Goal: Task Accomplishment & Management: Use online tool/utility

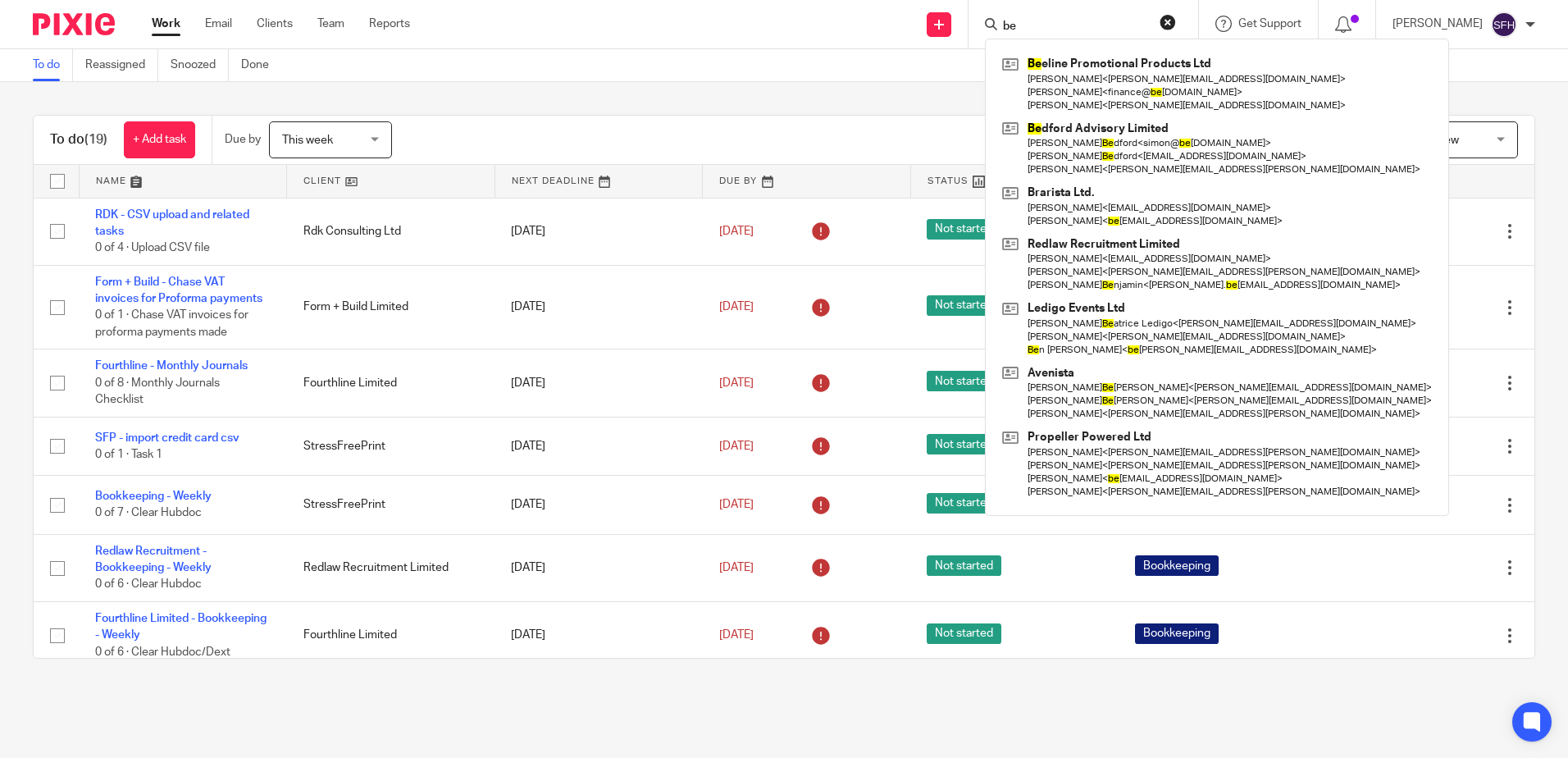
type input "b"
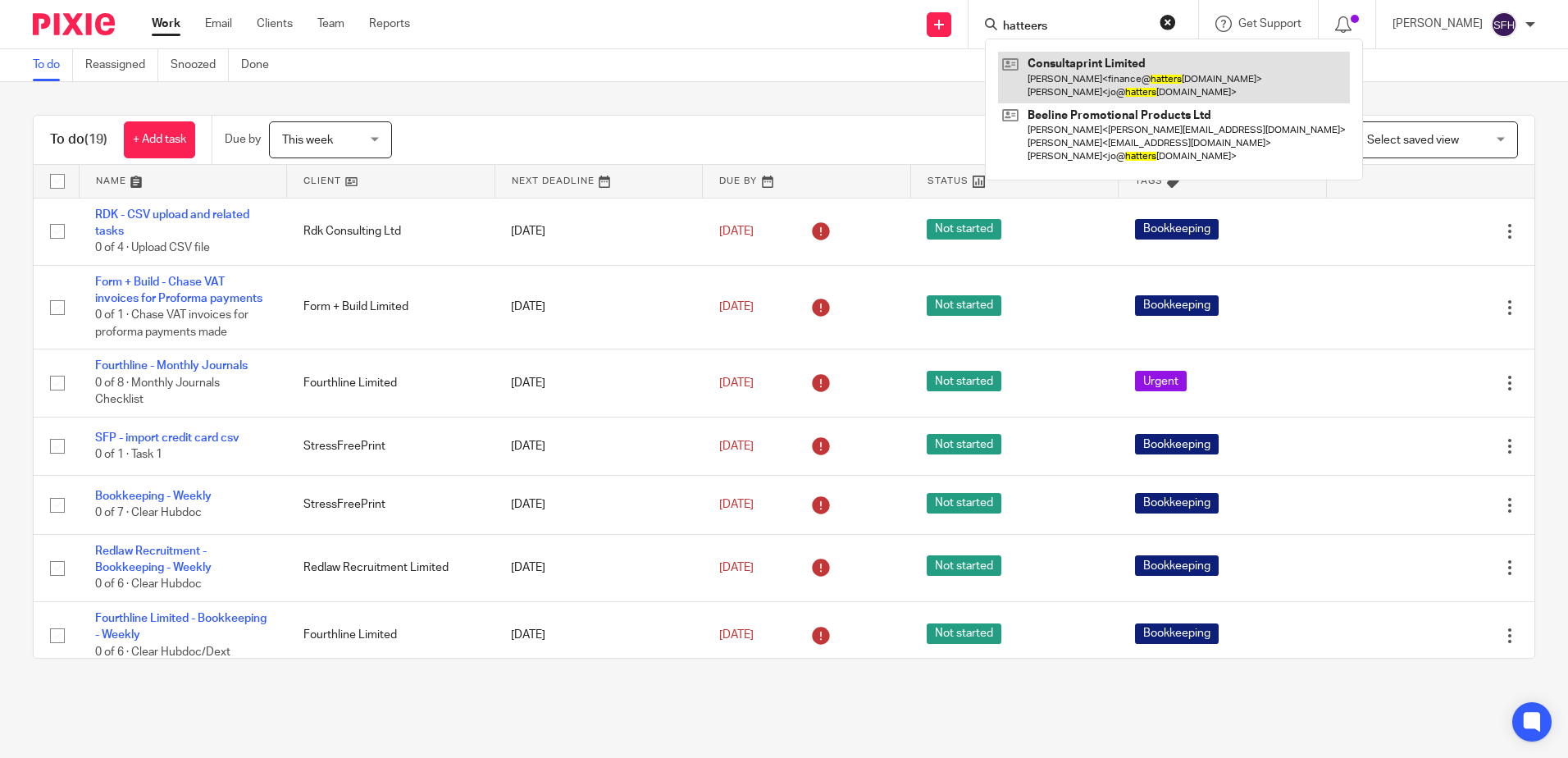
type input "hatteers"
click at [1119, 79] on link at bounding box center [1174, 76] width 352 height 50
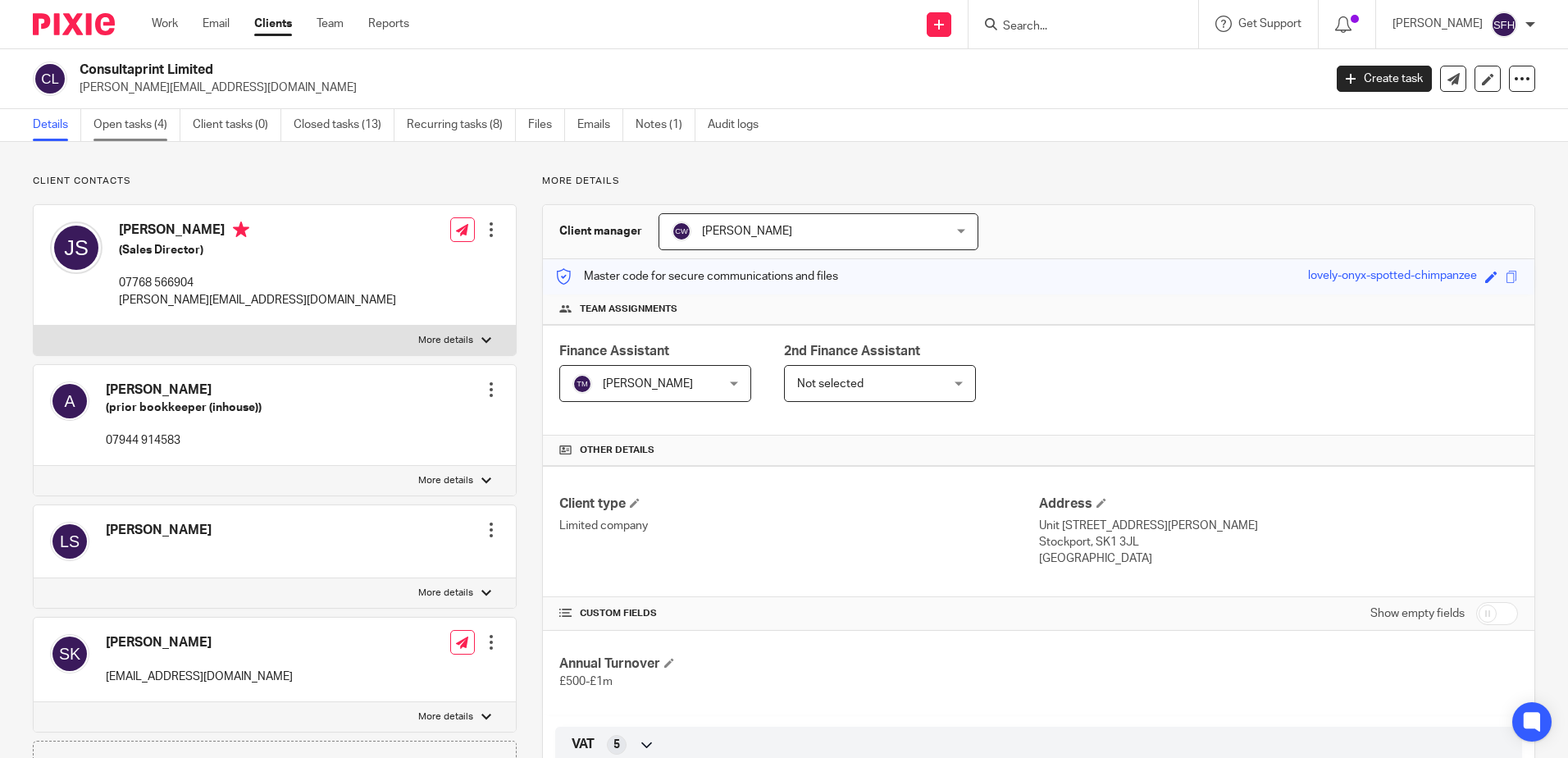
click at [143, 127] on link "Open tasks (4)" at bounding box center [137, 125] width 87 height 32
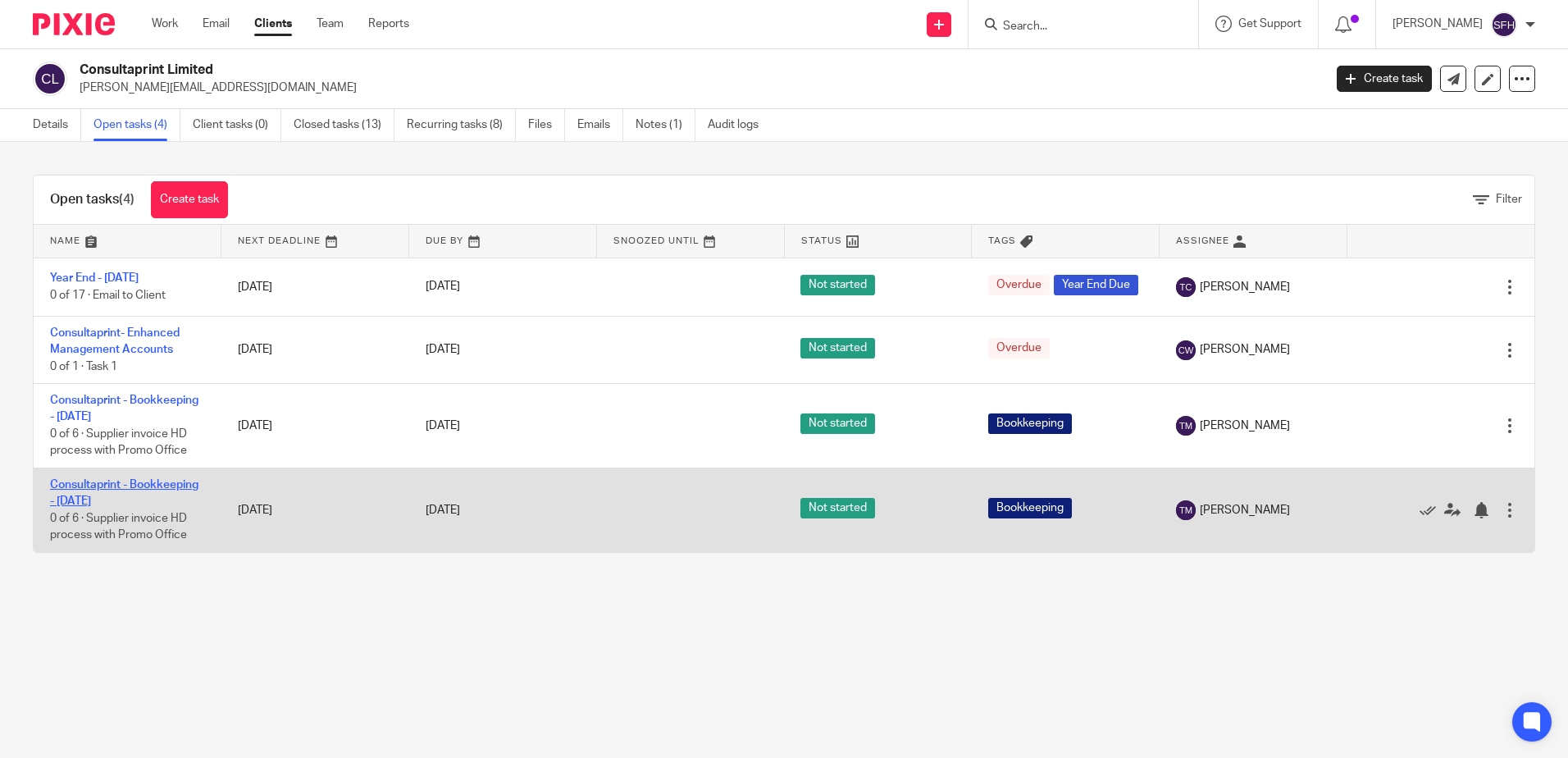
click at [137, 489] on link "Consultaprint - Bookkeeping - [DATE]" at bounding box center [124, 493] width 148 height 28
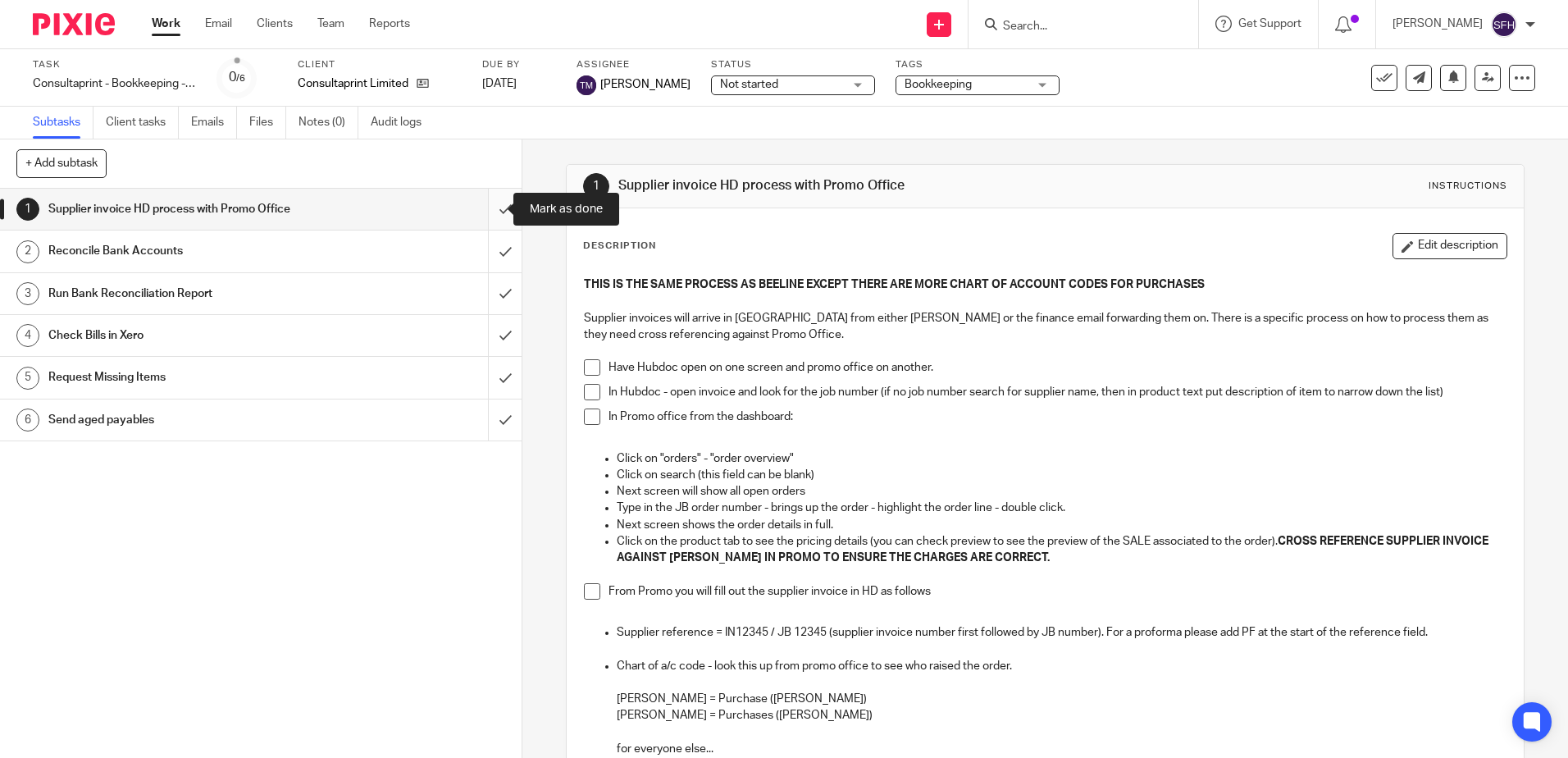
click at [492, 214] on input "submit" at bounding box center [261, 209] width 522 height 41
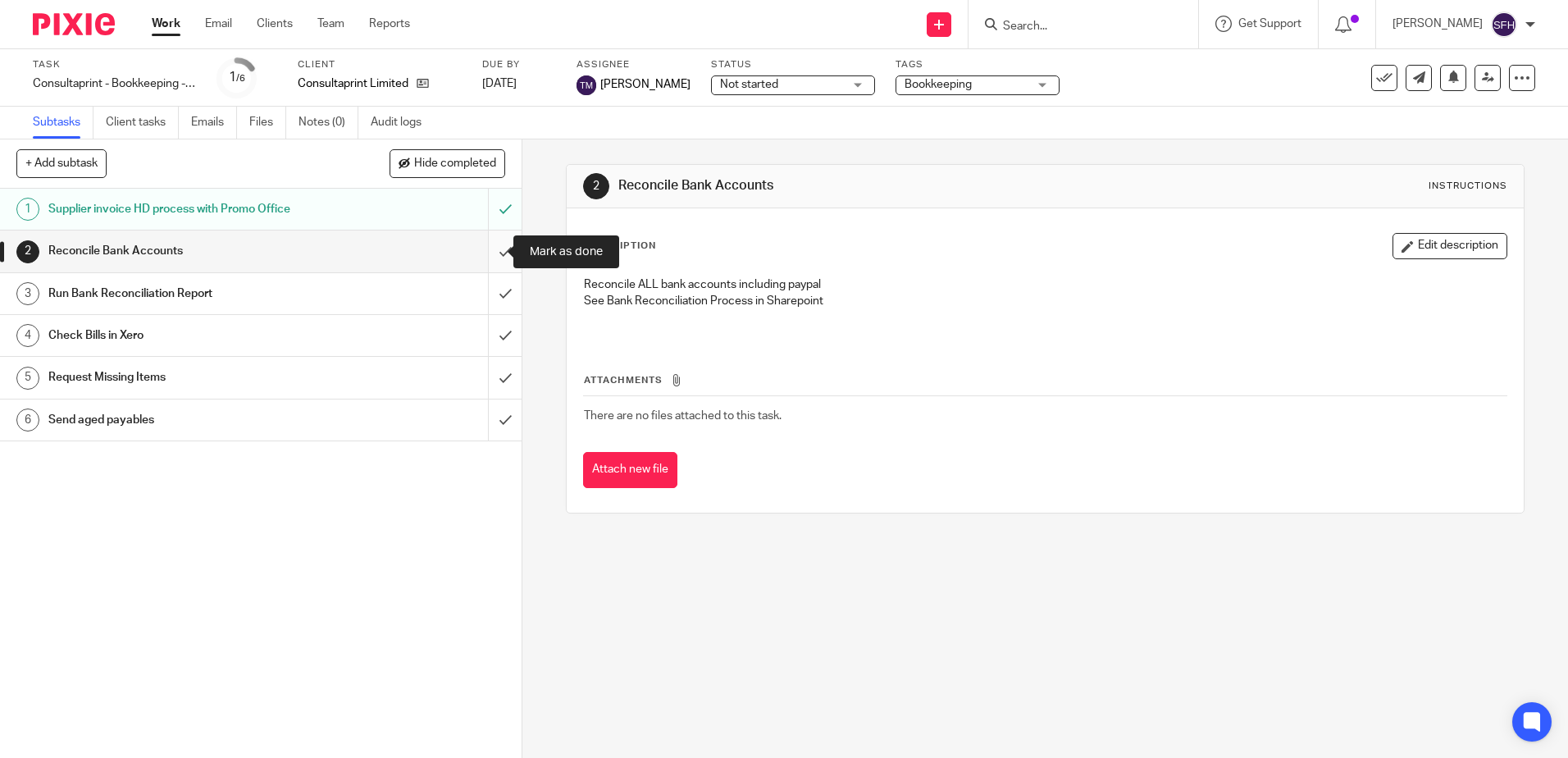
click at [484, 255] on input "submit" at bounding box center [261, 250] width 522 height 41
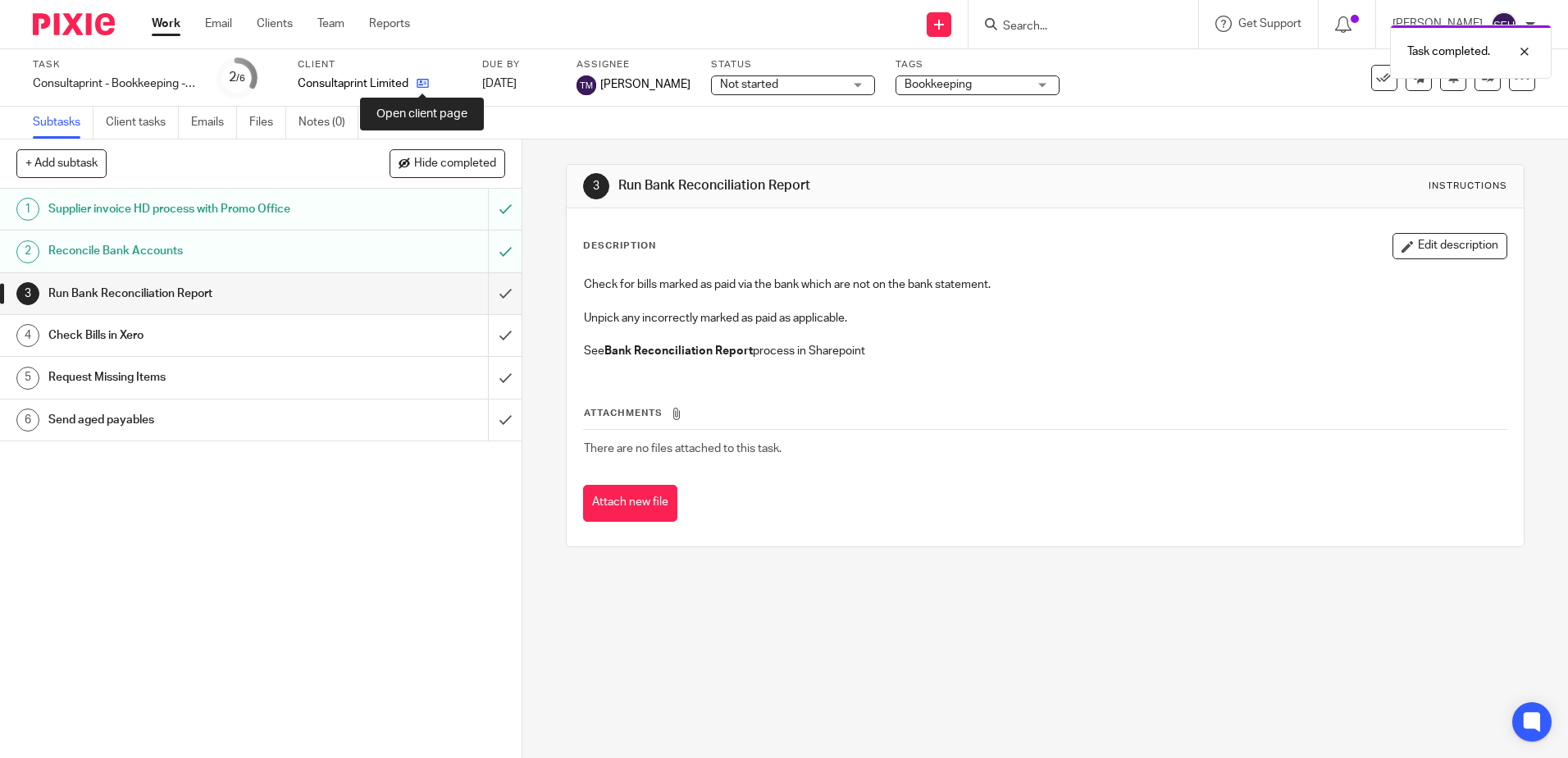
click at [420, 84] on icon at bounding box center [423, 83] width 12 height 12
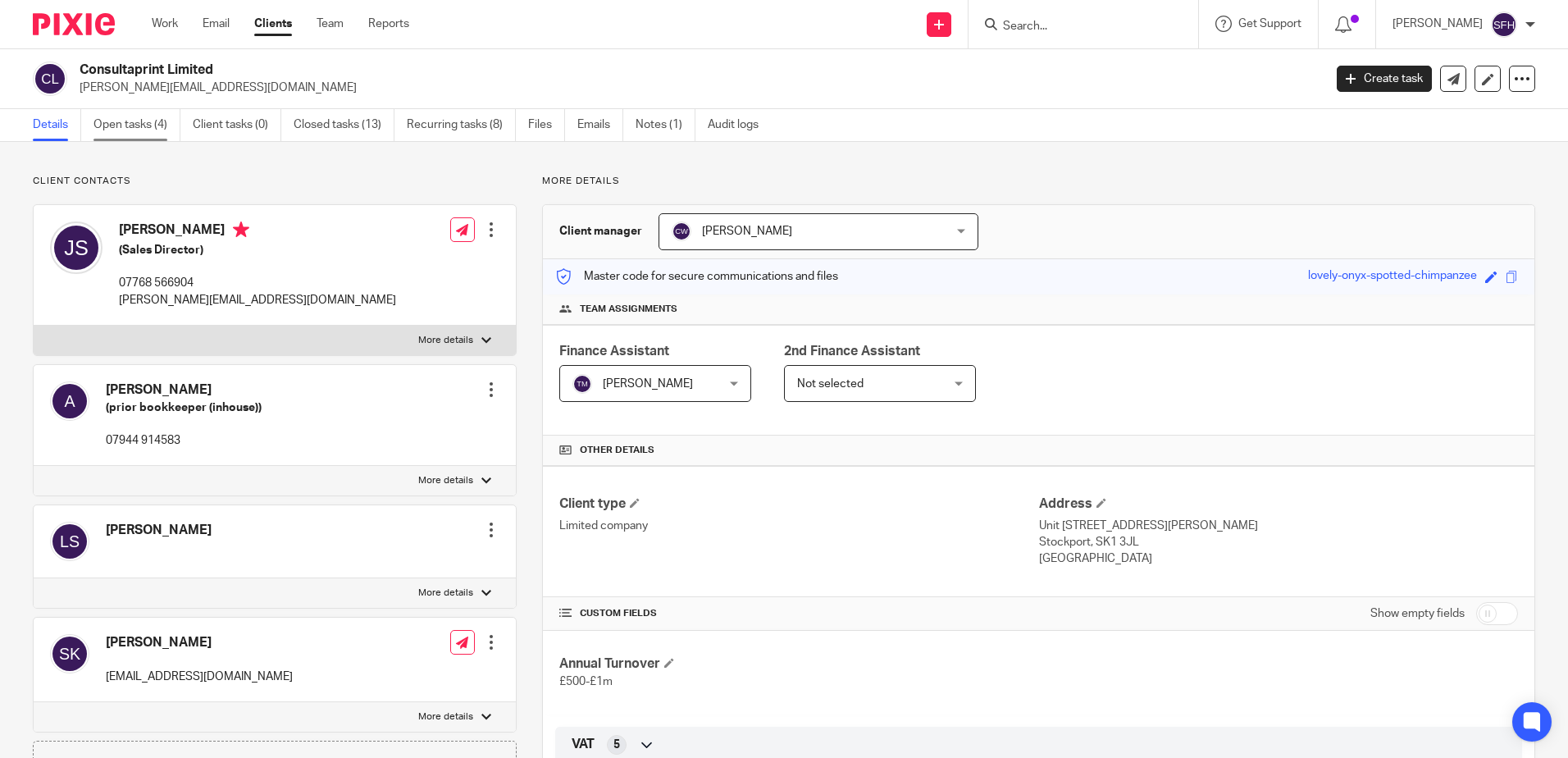
click at [146, 123] on link "Open tasks (4)" at bounding box center [137, 125] width 87 height 32
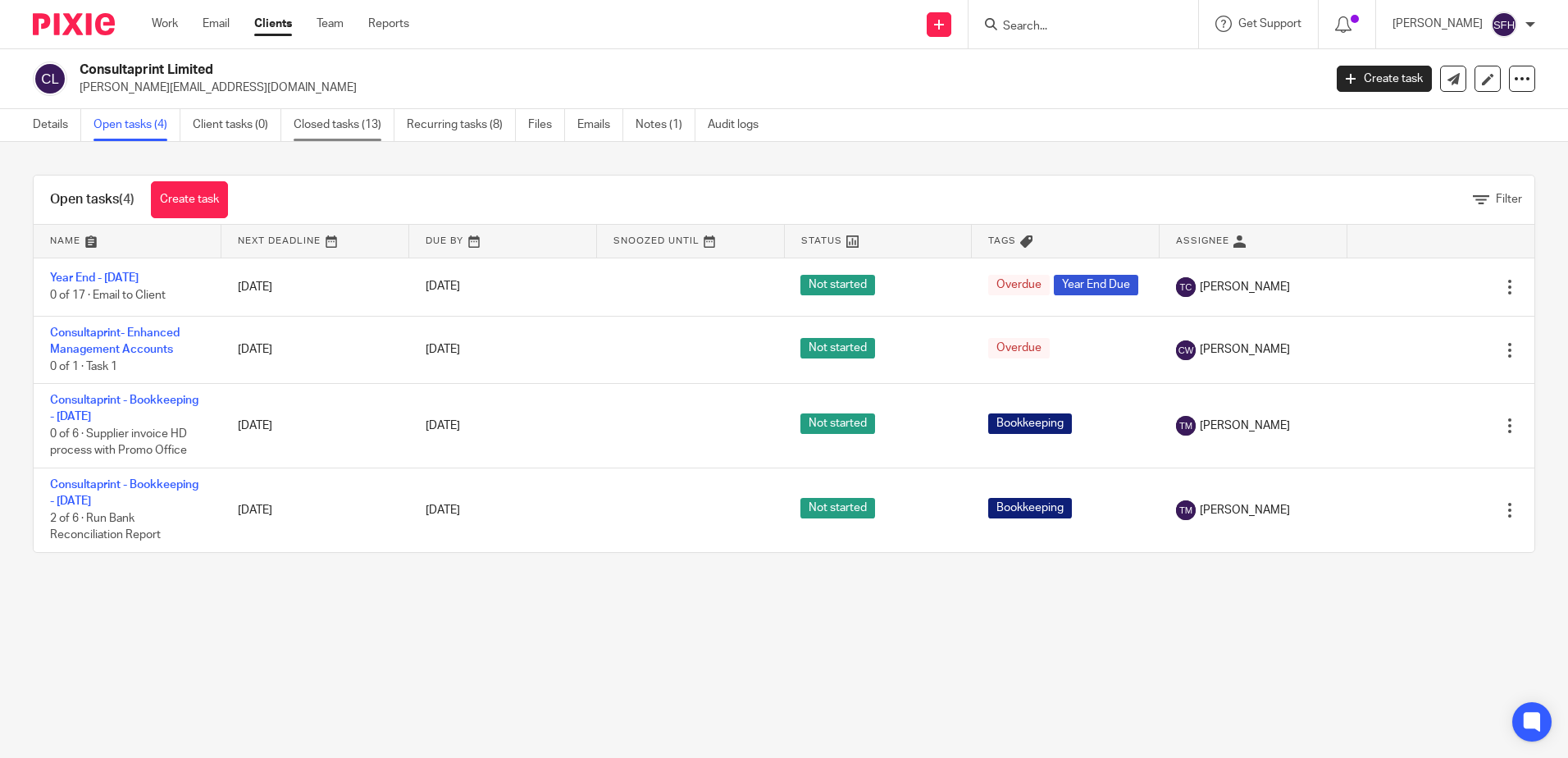
click at [337, 134] on link "Closed tasks (13)" at bounding box center [344, 125] width 101 height 32
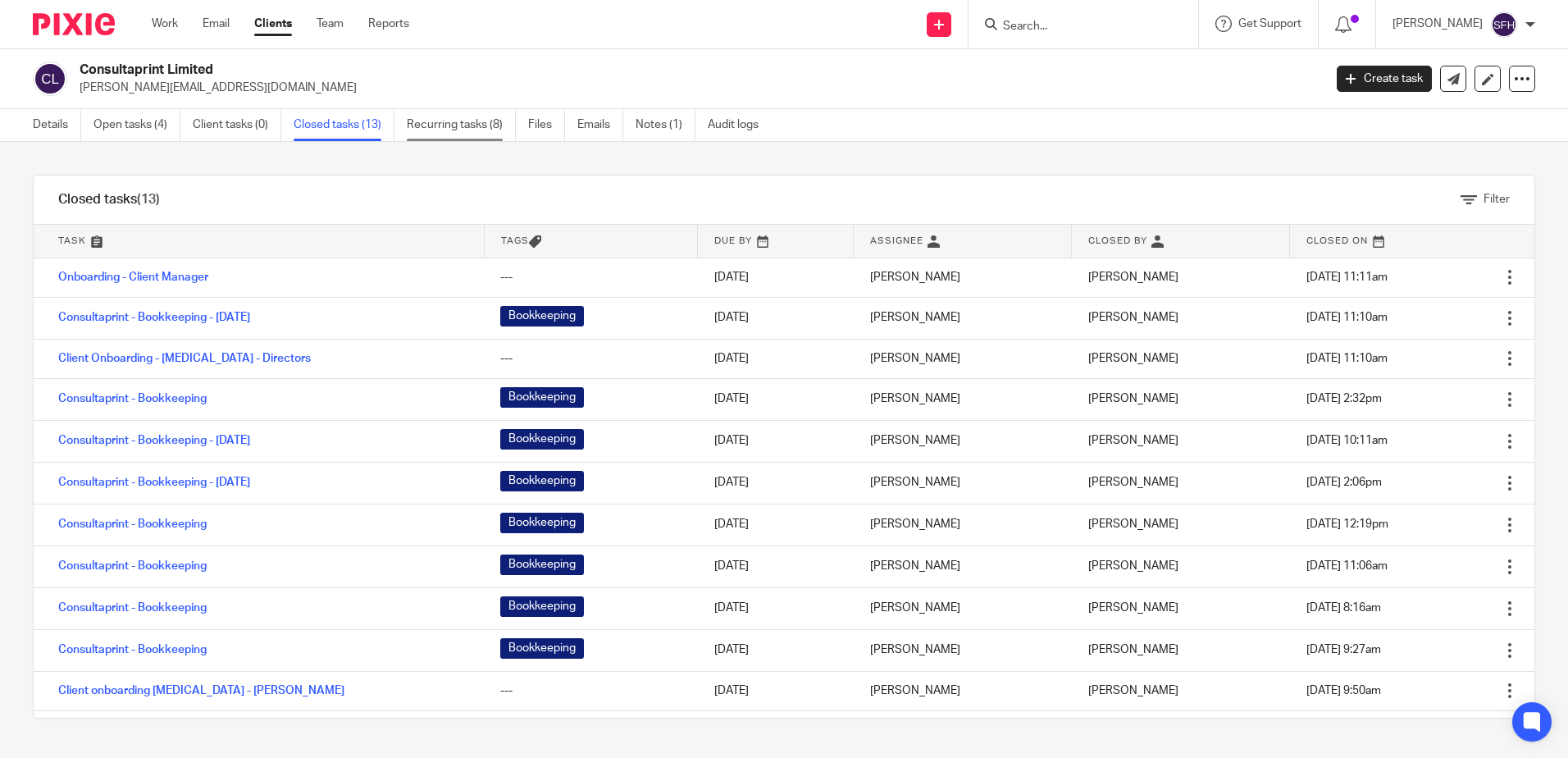
click at [436, 123] on link "Recurring tasks (8)" at bounding box center [461, 125] width 109 height 32
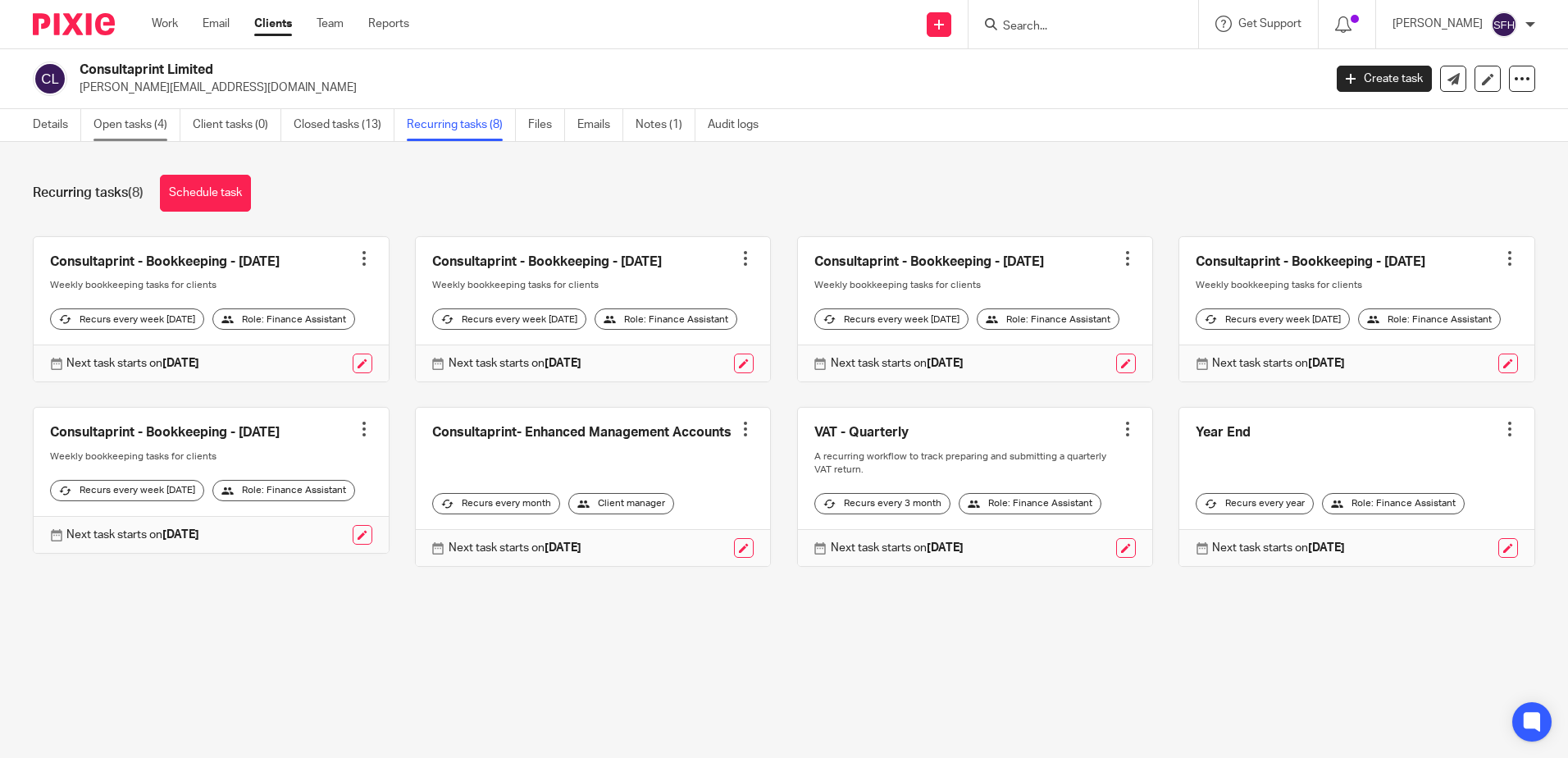
click at [140, 132] on link "Open tasks (4)" at bounding box center [137, 125] width 87 height 32
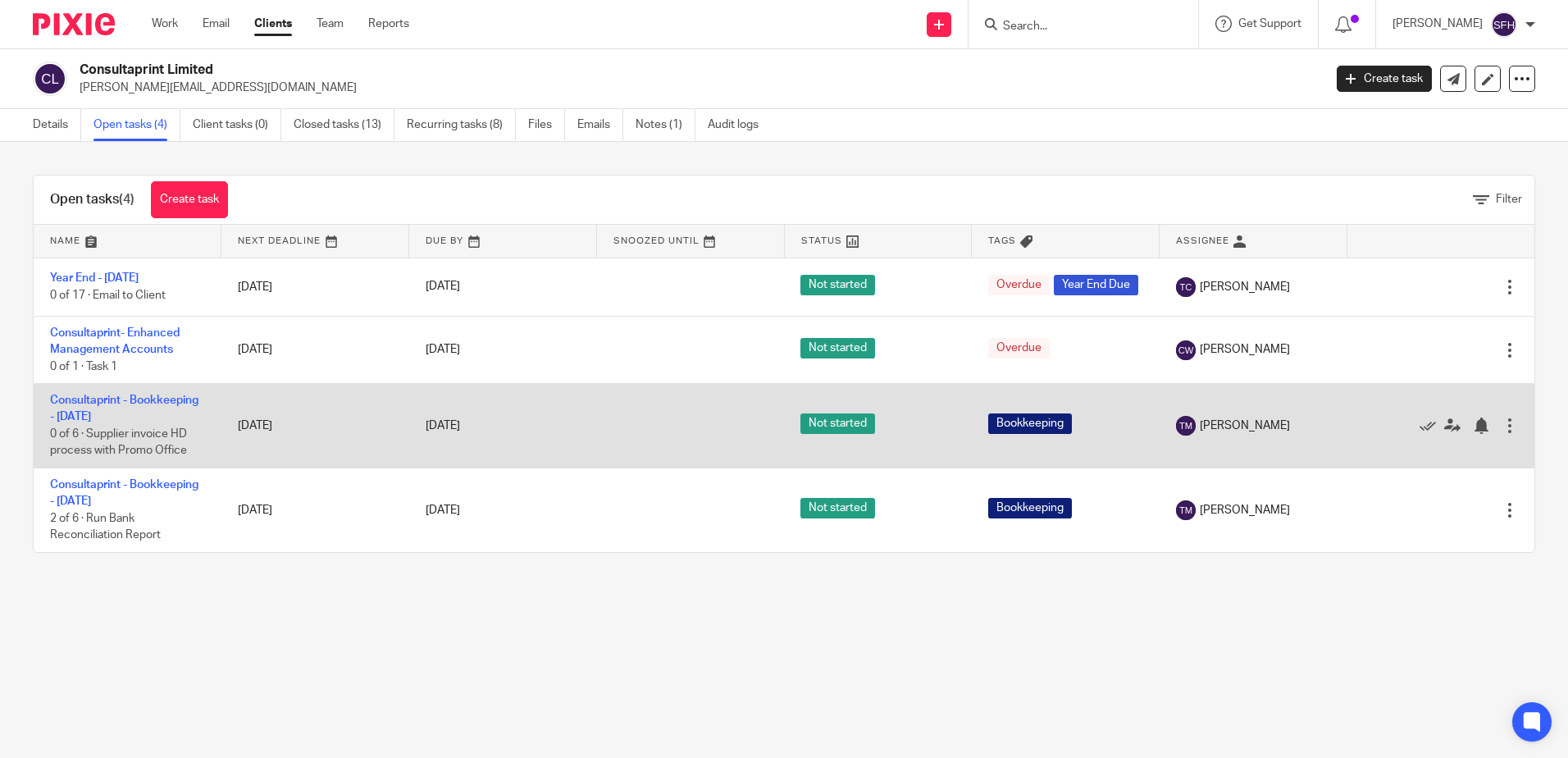
click at [153, 399] on td "Consultaprint - Bookkeeping - Monday 0 of 6 · Supplier invoice HD process with …" at bounding box center [127, 425] width 188 height 84
click at [152, 400] on td "Consultaprint - Bookkeeping - Monday 0 of 6 · Supplier invoice HD process with …" at bounding box center [127, 425] width 188 height 84
click at [152, 411] on link "Consultaprint - Bookkeeping - [DATE]" at bounding box center [124, 408] width 148 height 28
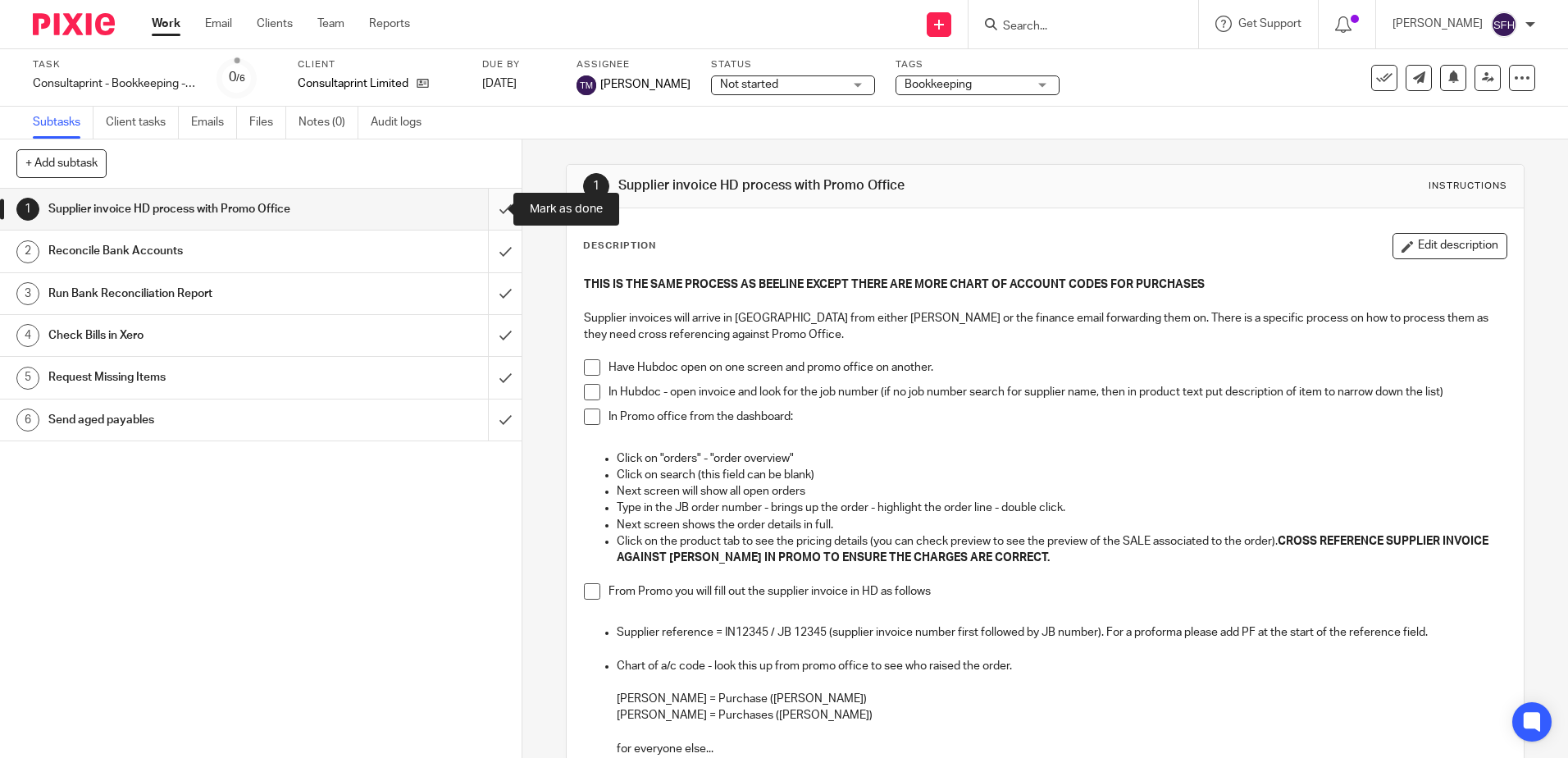
click at [493, 215] on input "submit" at bounding box center [261, 209] width 522 height 41
click at [492, 257] on input "submit" at bounding box center [261, 250] width 522 height 41
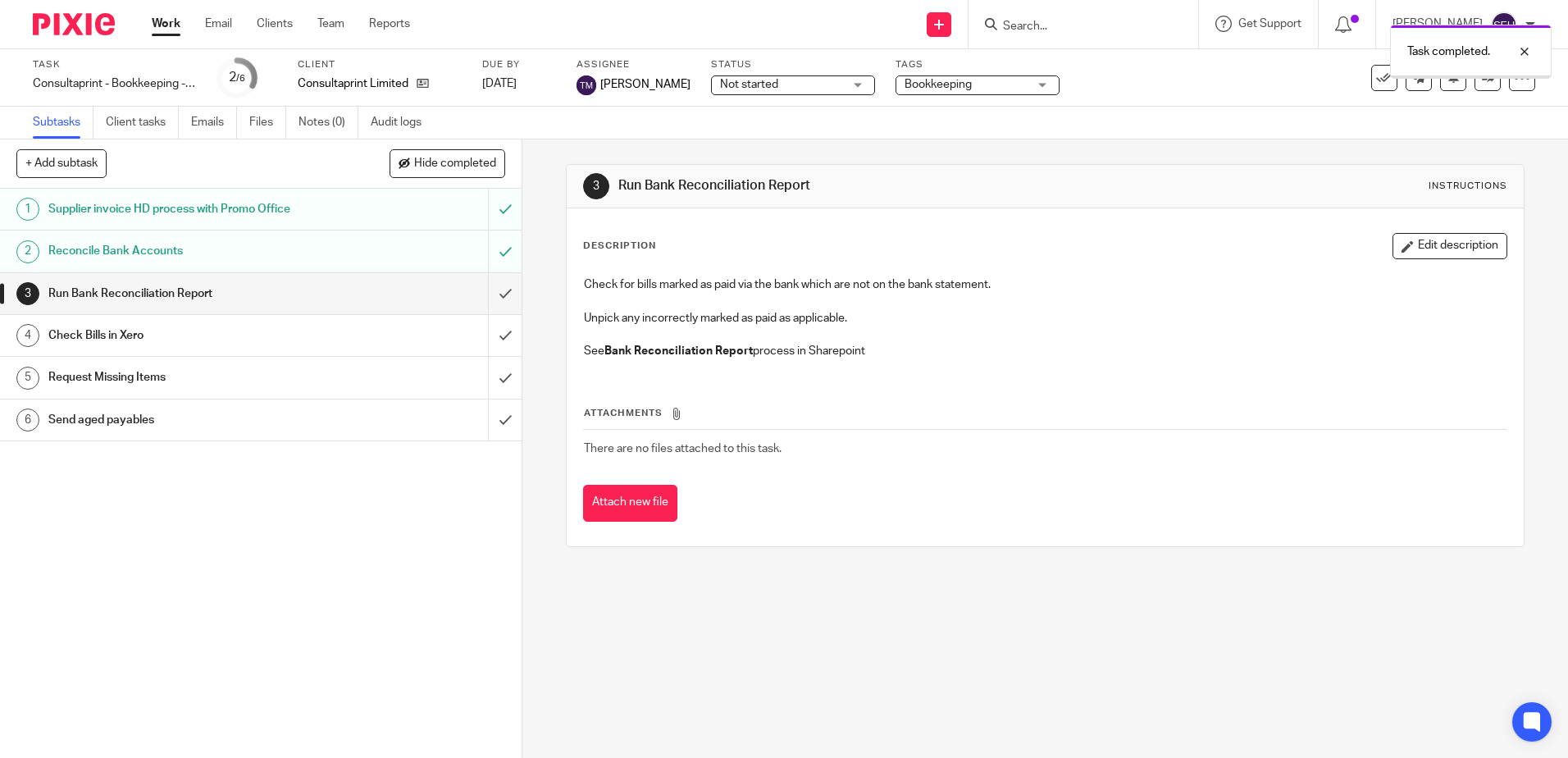
click at [489, 298] on input "submit" at bounding box center [261, 293] width 522 height 41
click at [491, 343] on input "submit" at bounding box center [261, 335] width 522 height 41
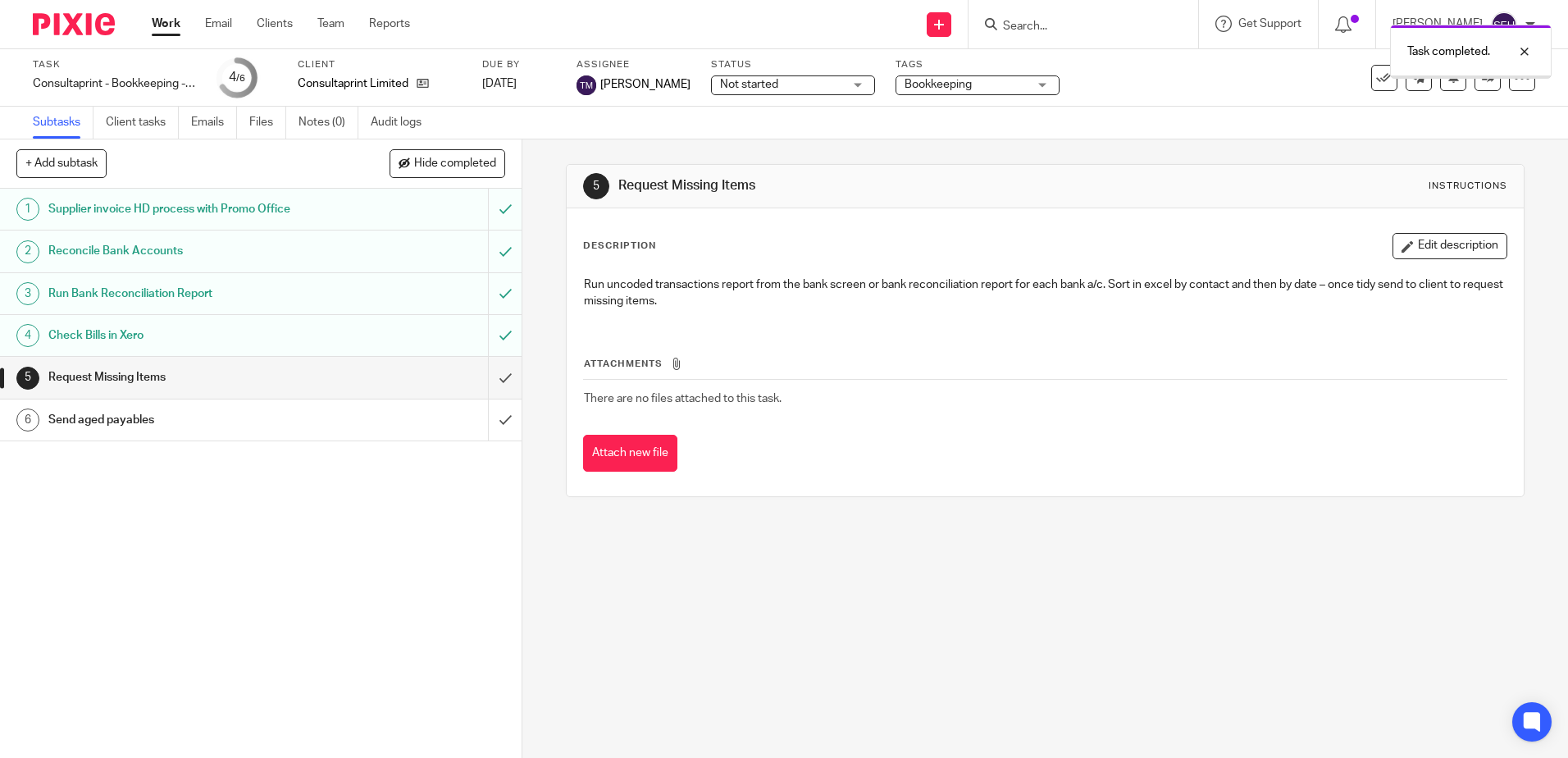
click at [495, 362] on input "submit" at bounding box center [261, 377] width 522 height 41
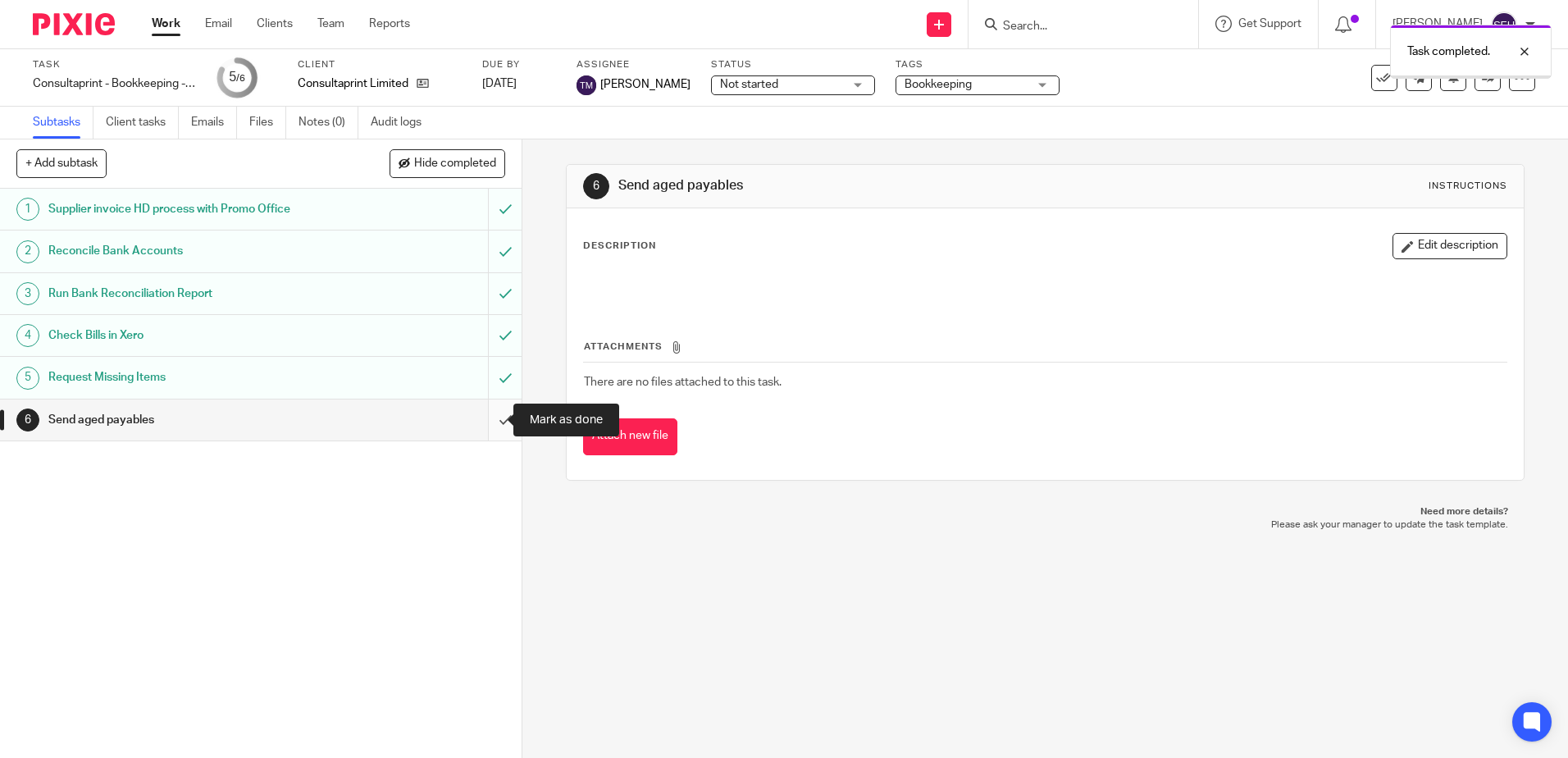
click at [495, 429] on input "submit" at bounding box center [261, 419] width 522 height 41
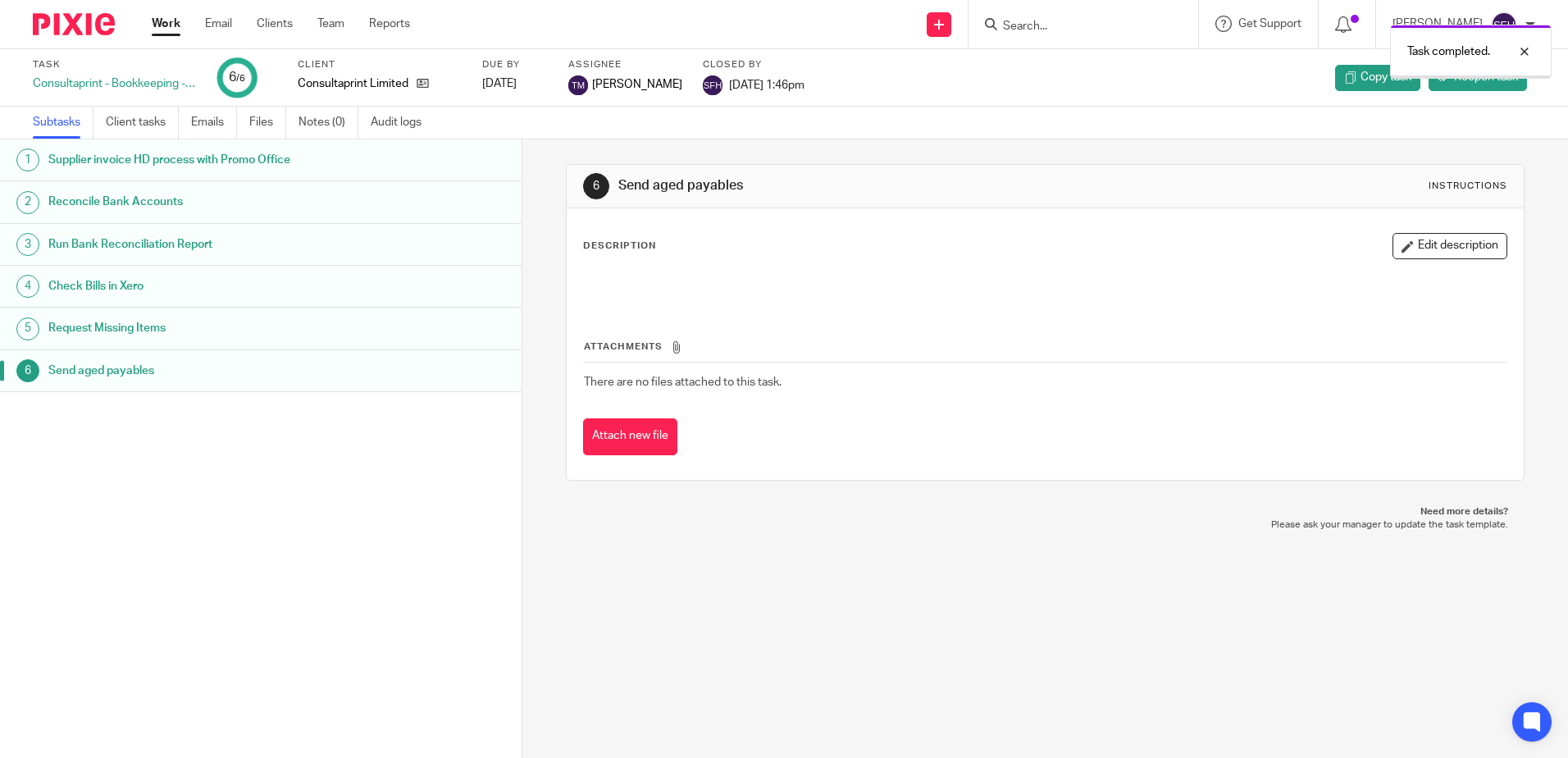
click at [156, 24] on link "Work" at bounding box center [166, 24] width 29 height 17
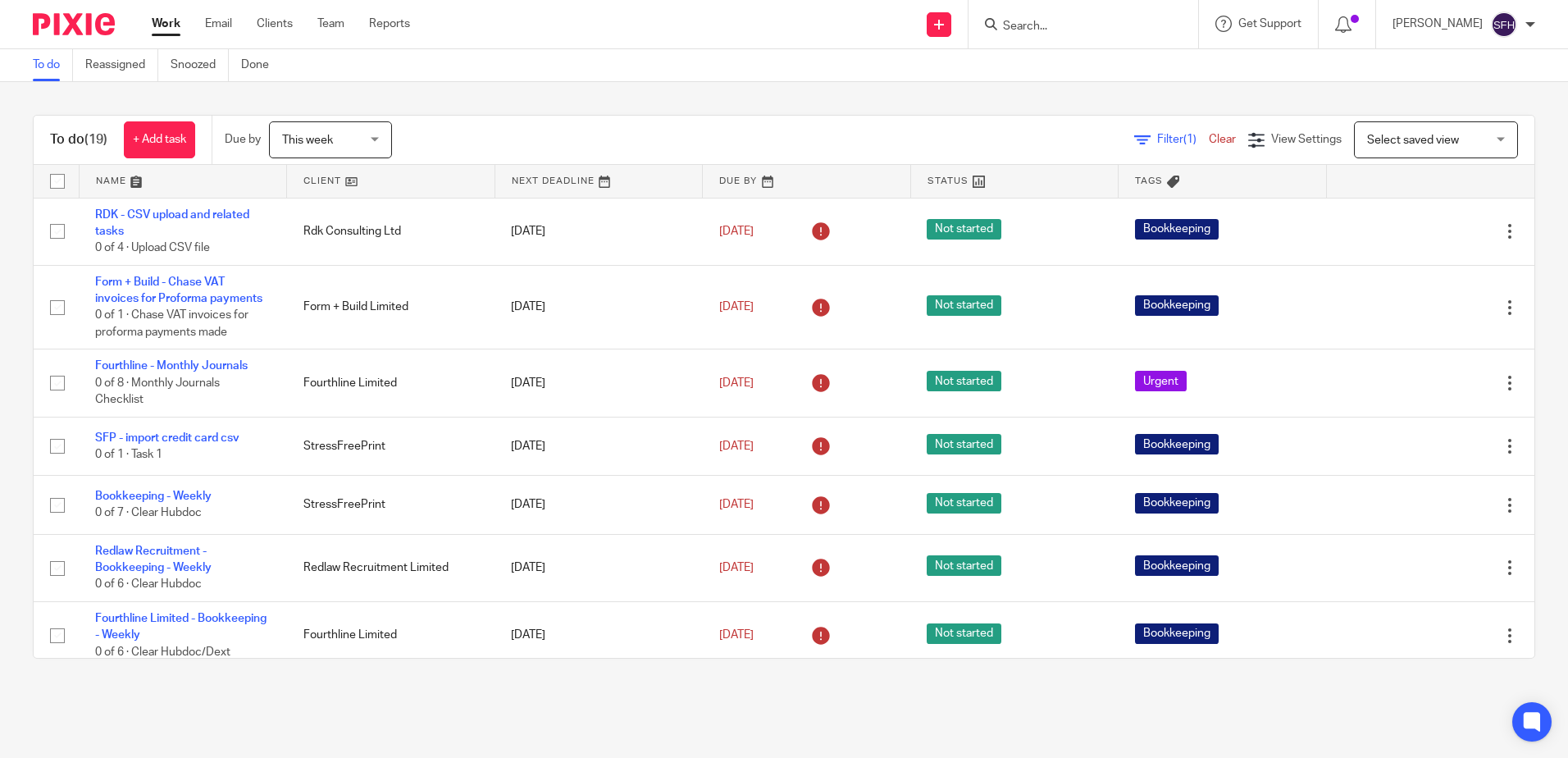
click at [1077, 29] on input "Search" at bounding box center [1074, 27] width 147 height 15
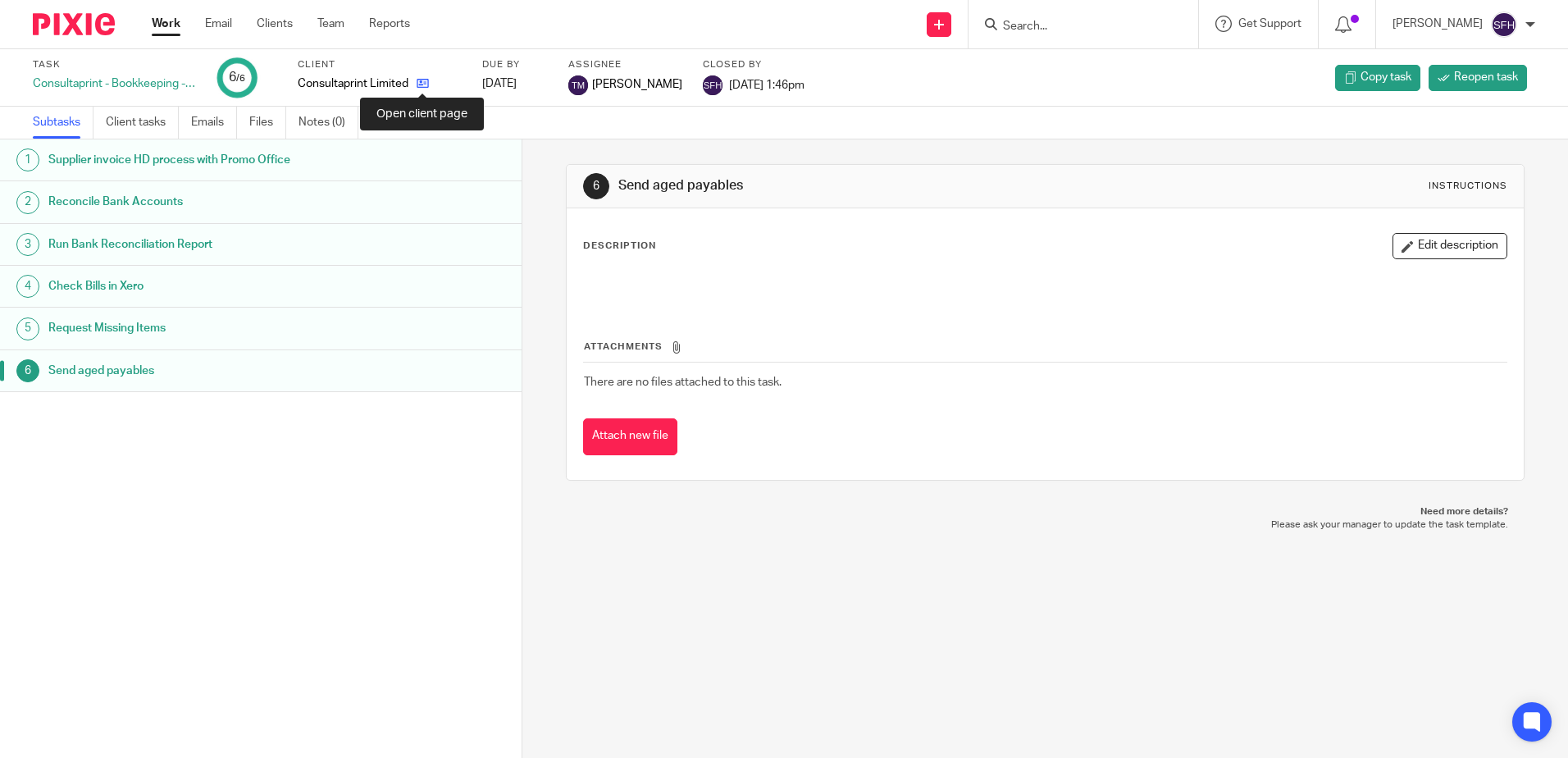
click at [426, 86] on icon at bounding box center [423, 83] width 12 height 12
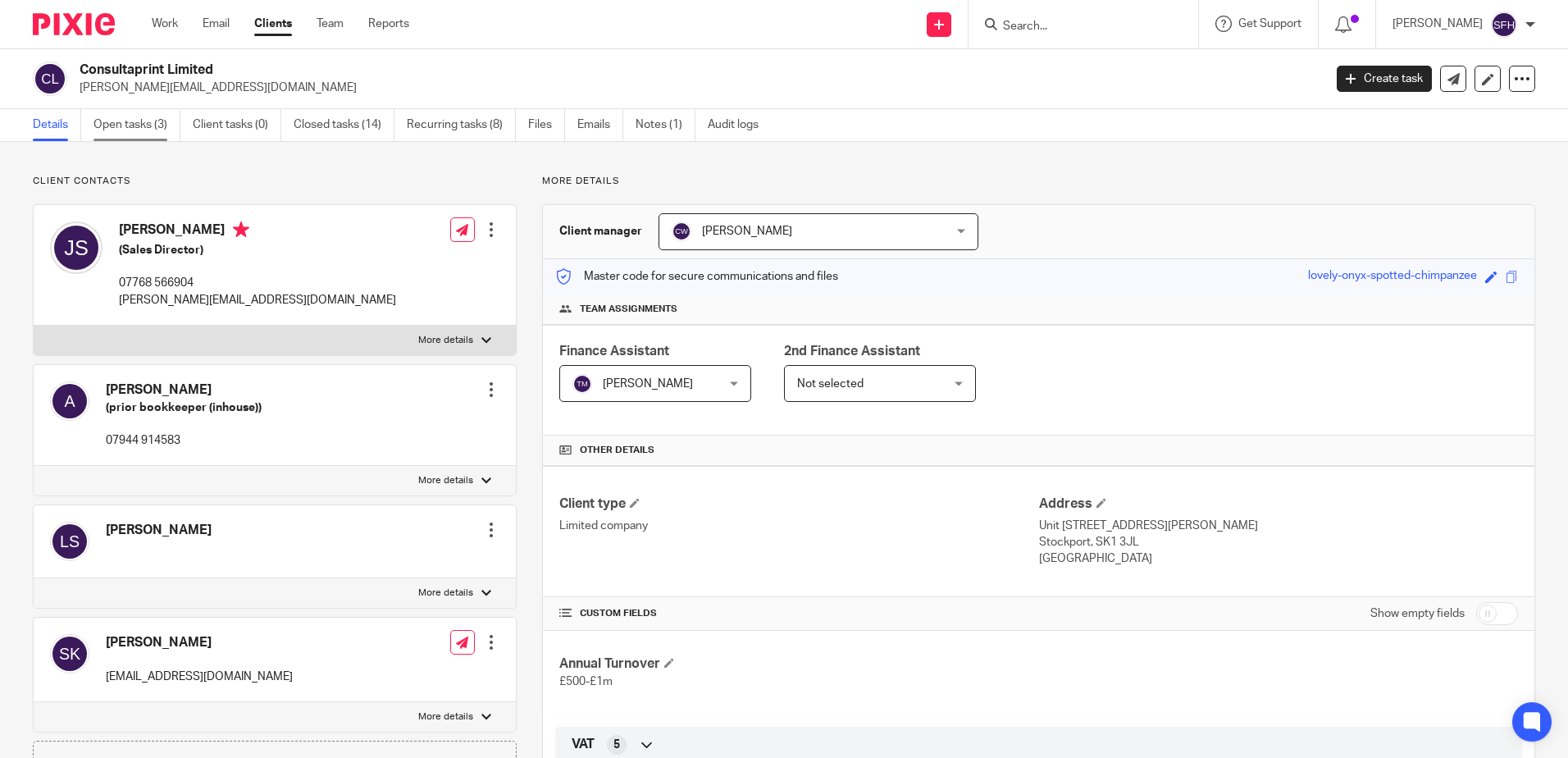
click at [118, 118] on link "Open tasks (3)" at bounding box center [137, 125] width 87 height 32
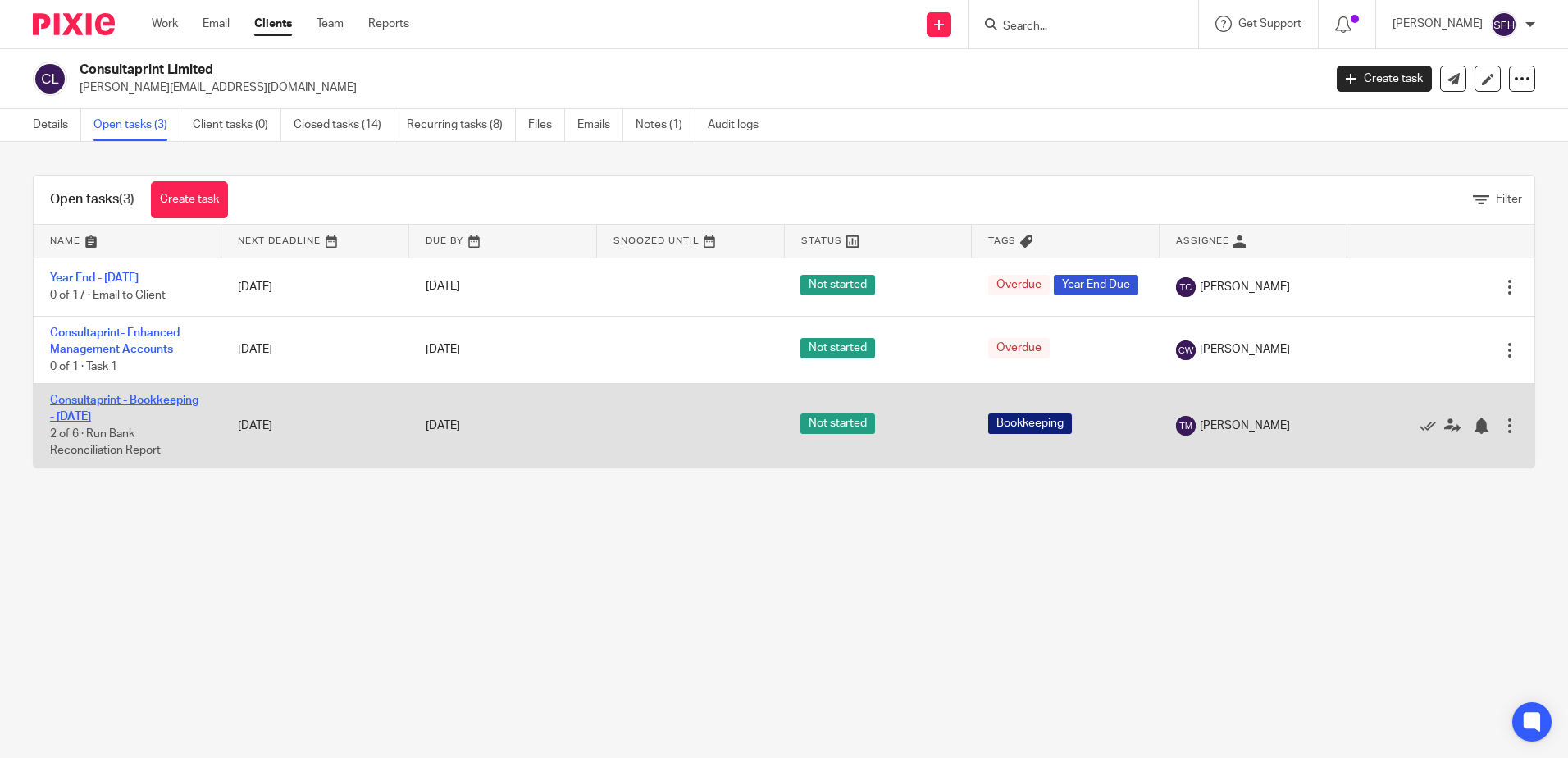
click at [153, 407] on link "Consultaprint - Bookkeeping - Tuesday" at bounding box center [124, 408] width 148 height 28
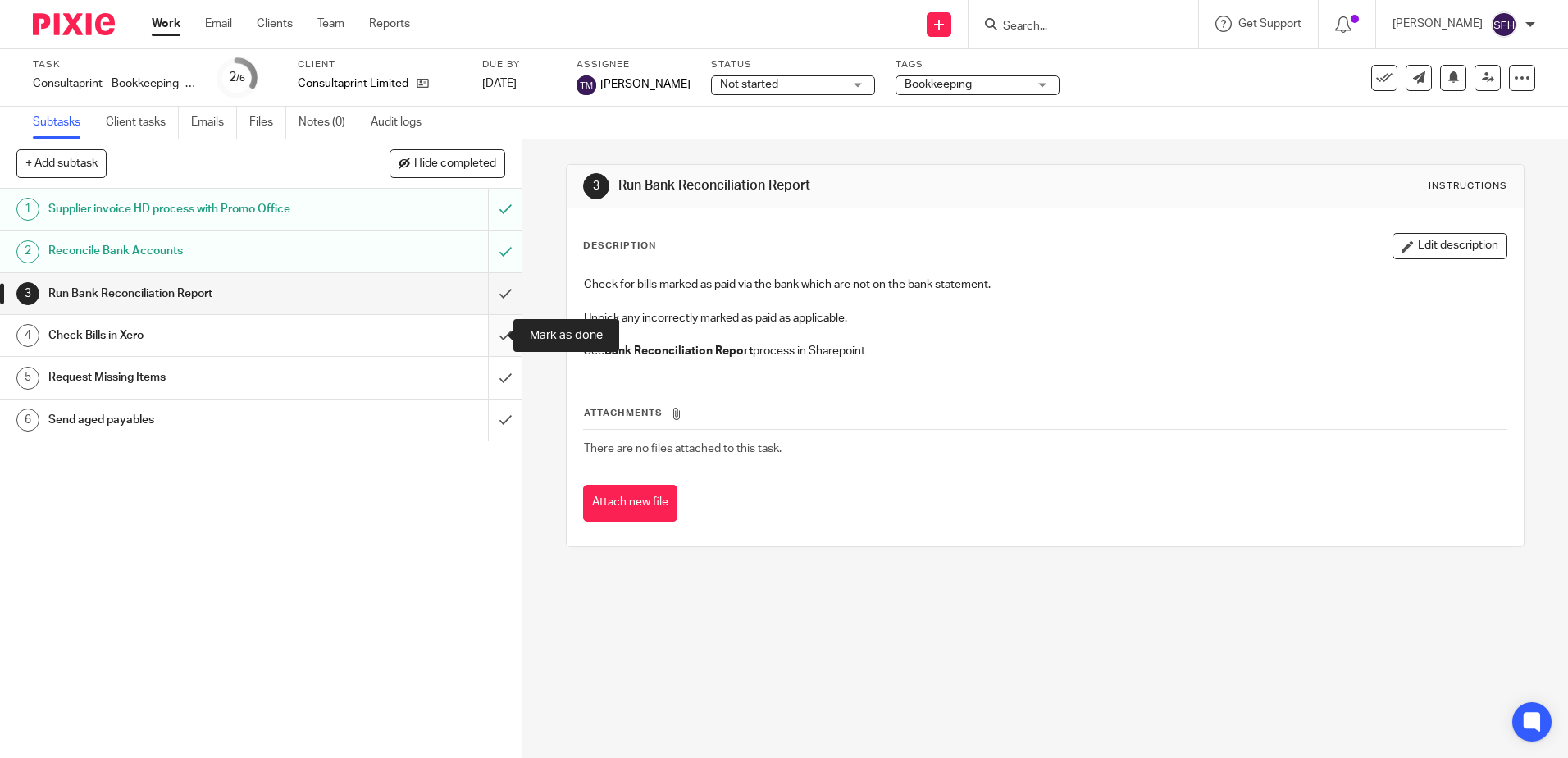
click at [479, 337] on input "submit" at bounding box center [261, 335] width 522 height 41
click at [494, 371] on input "submit" at bounding box center [261, 377] width 522 height 41
click at [486, 436] on input "submit" at bounding box center [261, 419] width 522 height 41
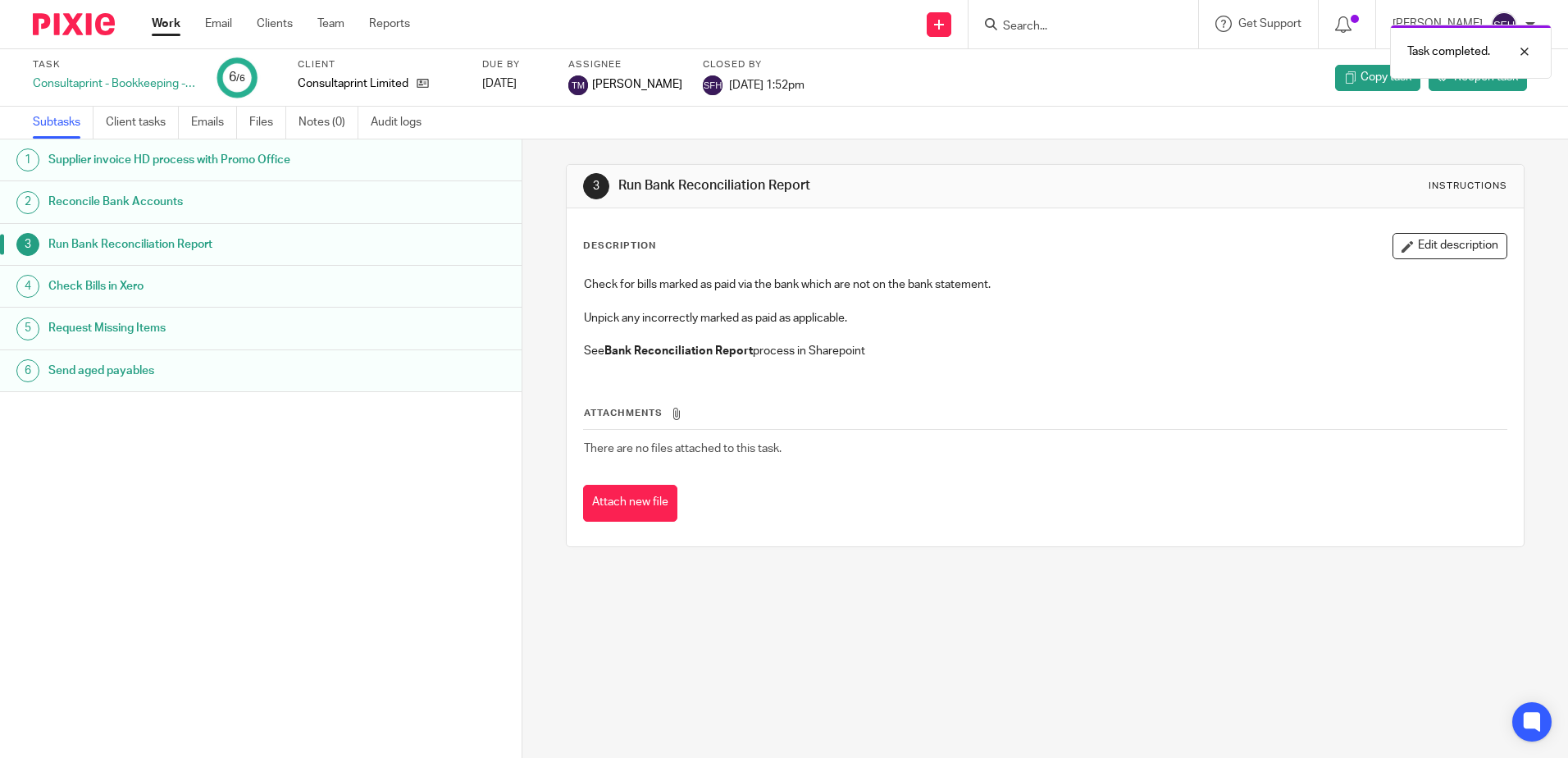
click at [1043, 34] on div "Task completed." at bounding box center [1167, 47] width 768 height 62
click at [1044, 32] on div "Task completed." at bounding box center [1167, 47] width 768 height 62
click at [1044, 26] on div "Task completed." at bounding box center [1167, 47] width 768 height 62
click at [1018, 7] on div at bounding box center [1083, 24] width 229 height 48
click at [1019, 28] on input "Search" at bounding box center [1074, 27] width 147 height 15
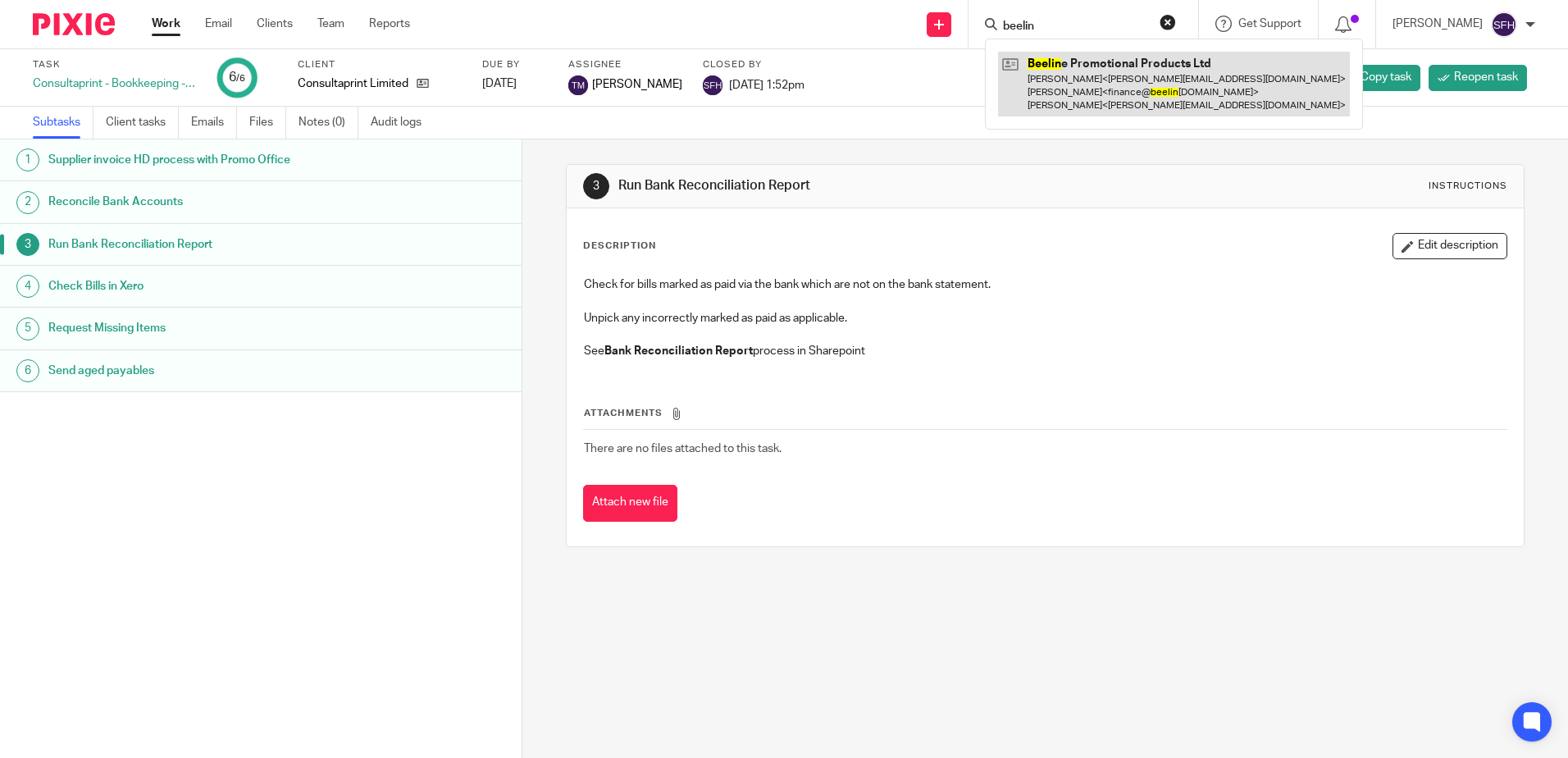
type input "beelin"
click at [1090, 99] on link at bounding box center [1174, 84] width 352 height 65
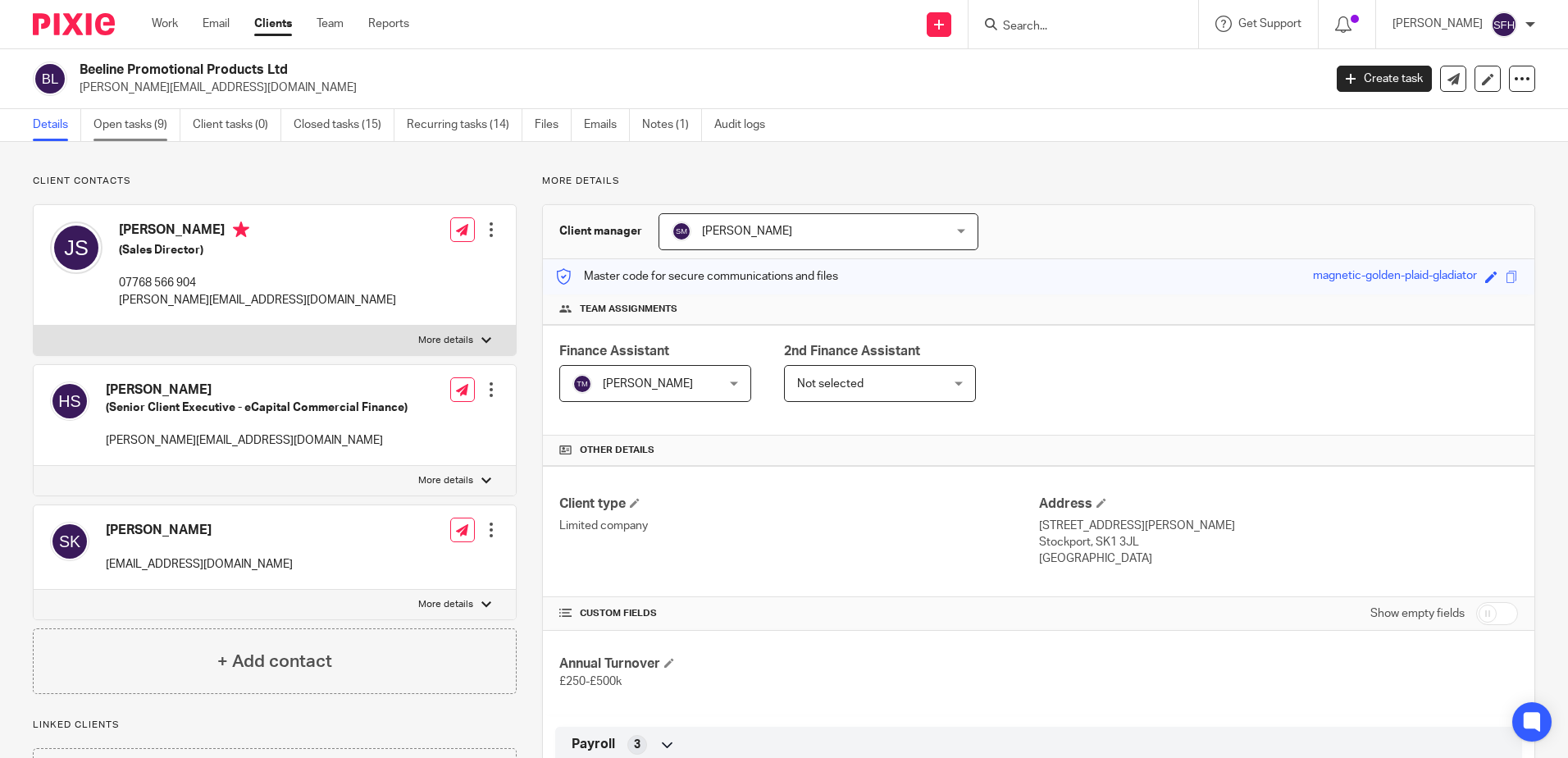
click at [128, 129] on link "Open tasks (9)" at bounding box center [137, 125] width 87 height 32
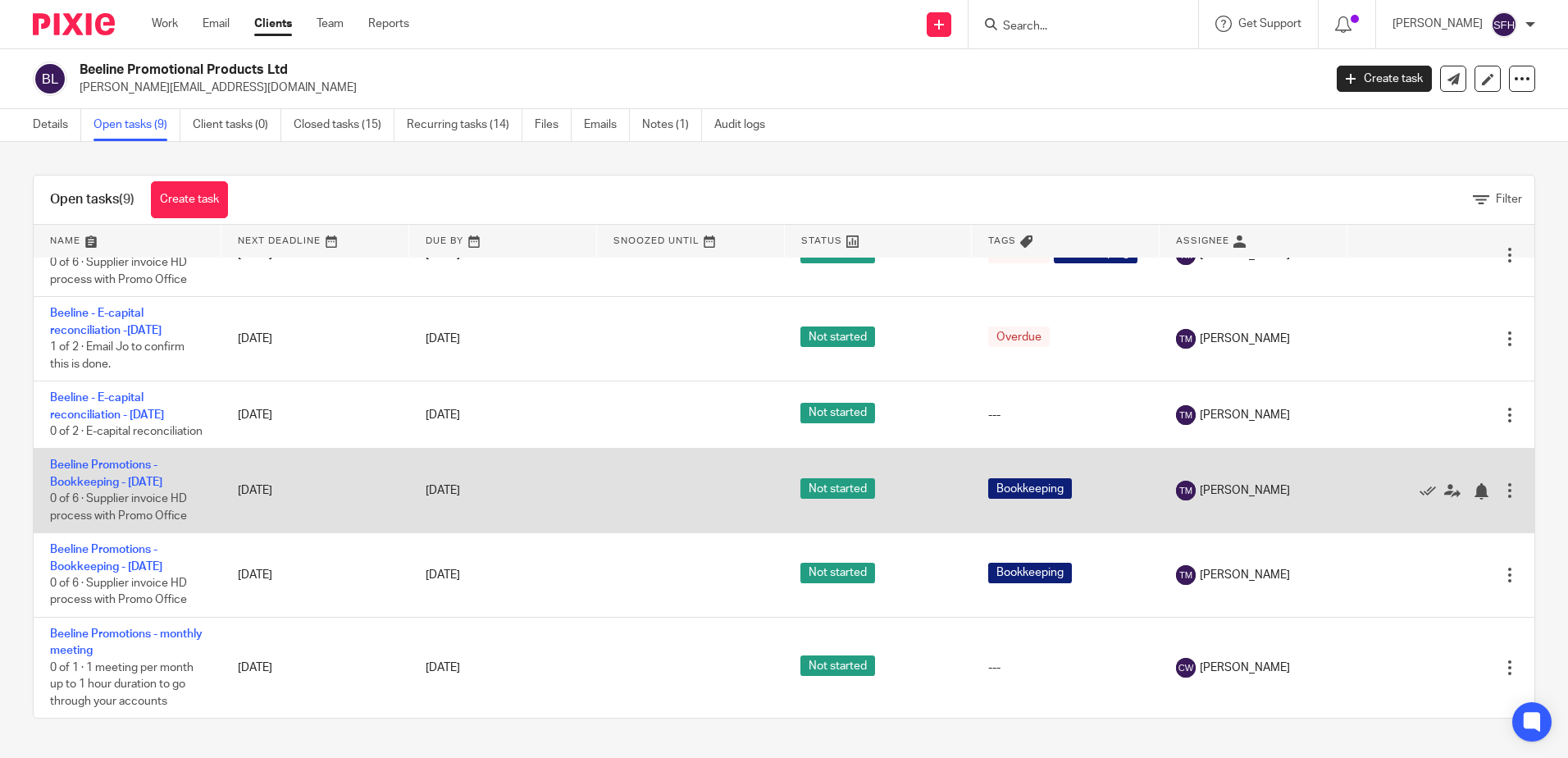
scroll to position [297, 0]
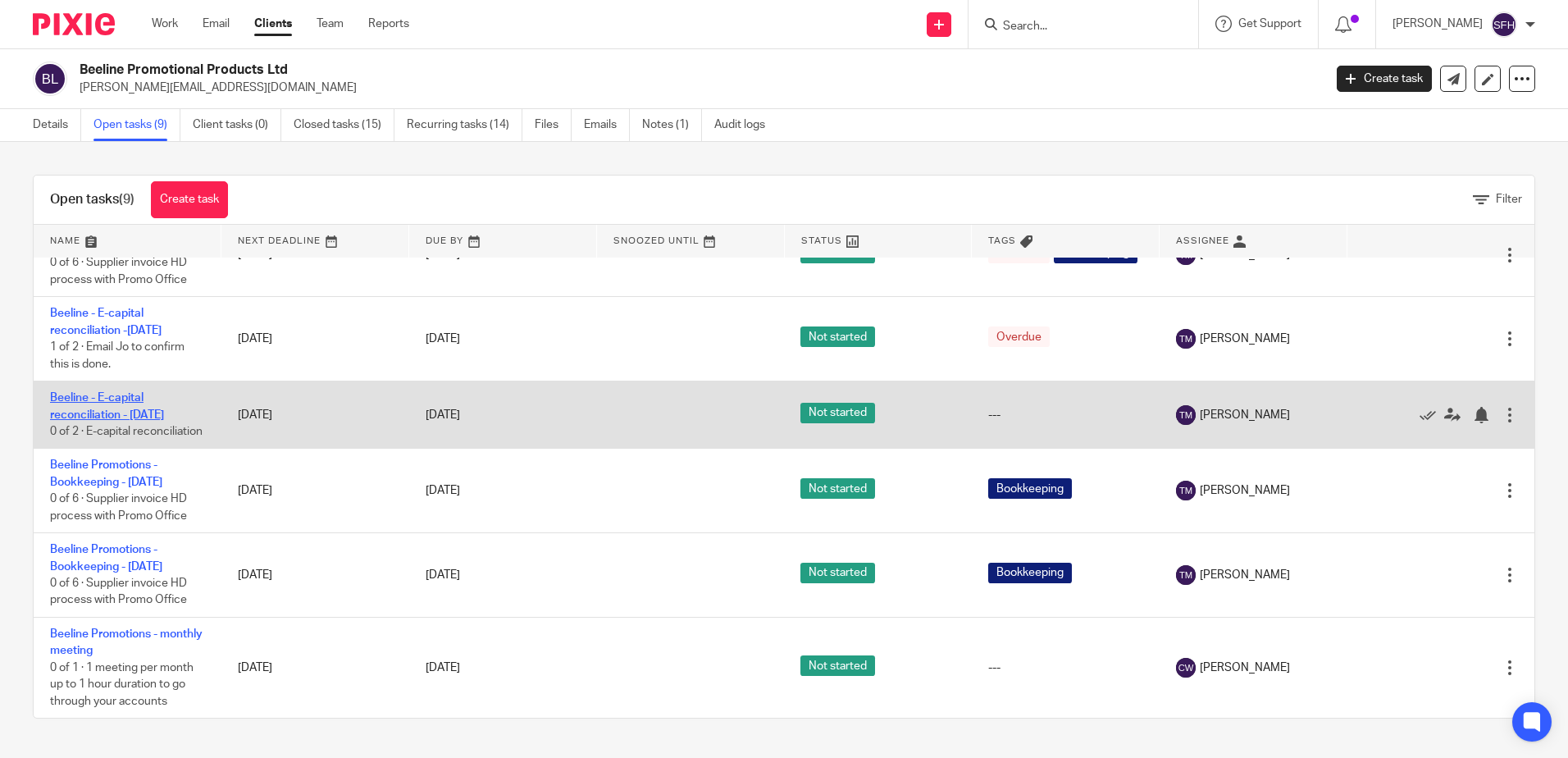
click at [115, 394] on link "Beeline - E-capital reconciliation - [DATE]" at bounding box center [107, 406] width 114 height 28
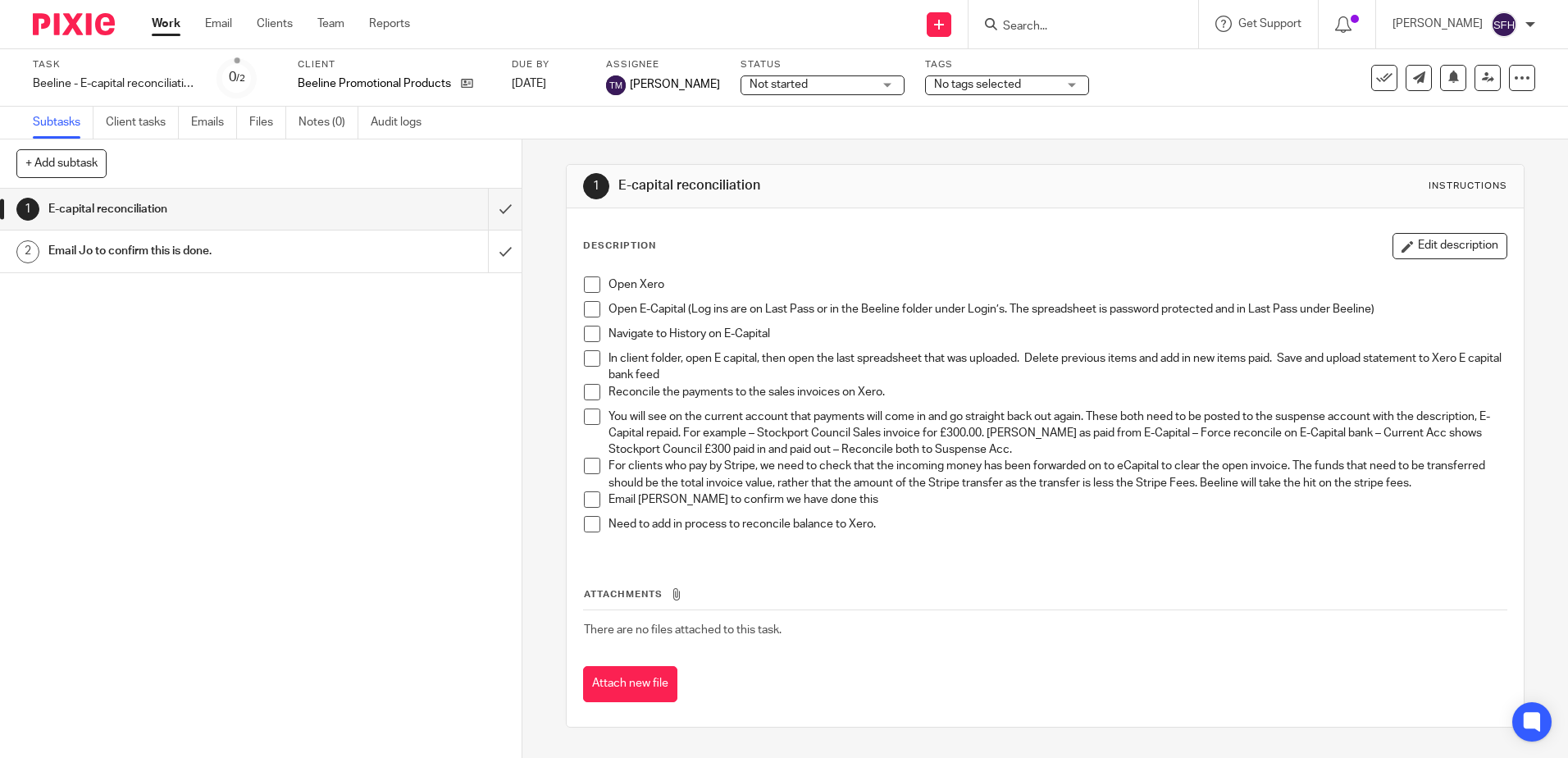
click at [590, 285] on span at bounding box center [592, 285] width 17 height 17
click at [588, 306] on span at bounding box center [592, 309] width 17 height 17
click at [595, 336] on span at bounding box center [592, 333] width 17 height 17
click at [589, 361] on span at bounding box center [592, 358] width 17 height 17
click at [587, 392] on span at bounding box center [592, 391] width 17 height 17
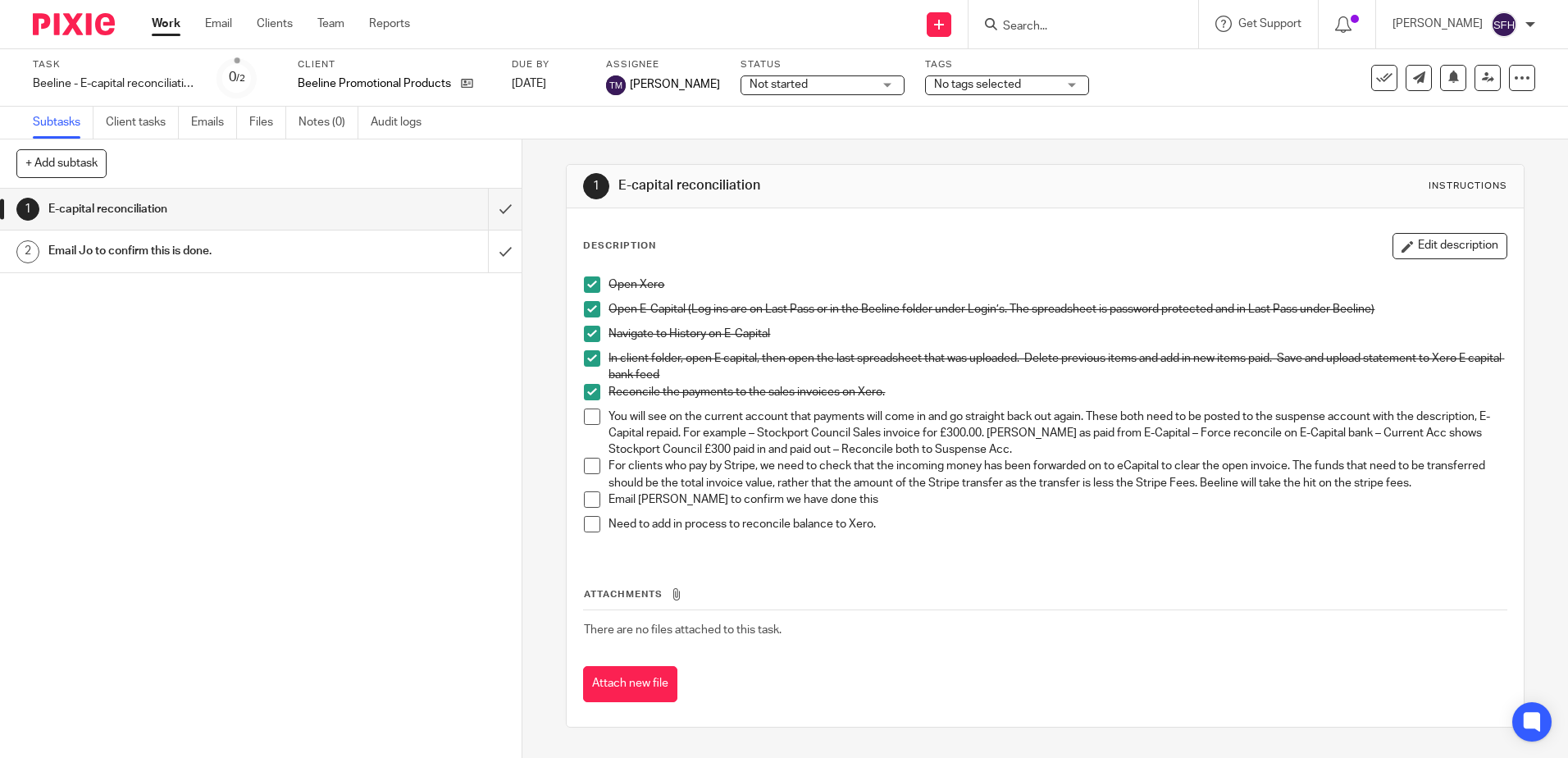
click at [592, 417] on span at bounding box center [592, 416] width 17 height 17
click at [585, 474] on li "For clients who pay by Stripe, we need to check that the incoming money has bee…" at bounding box center [1044, 474] width 922 height 34
click at [593, 468] on span at bounding box center [592, 465] width 17 height 17
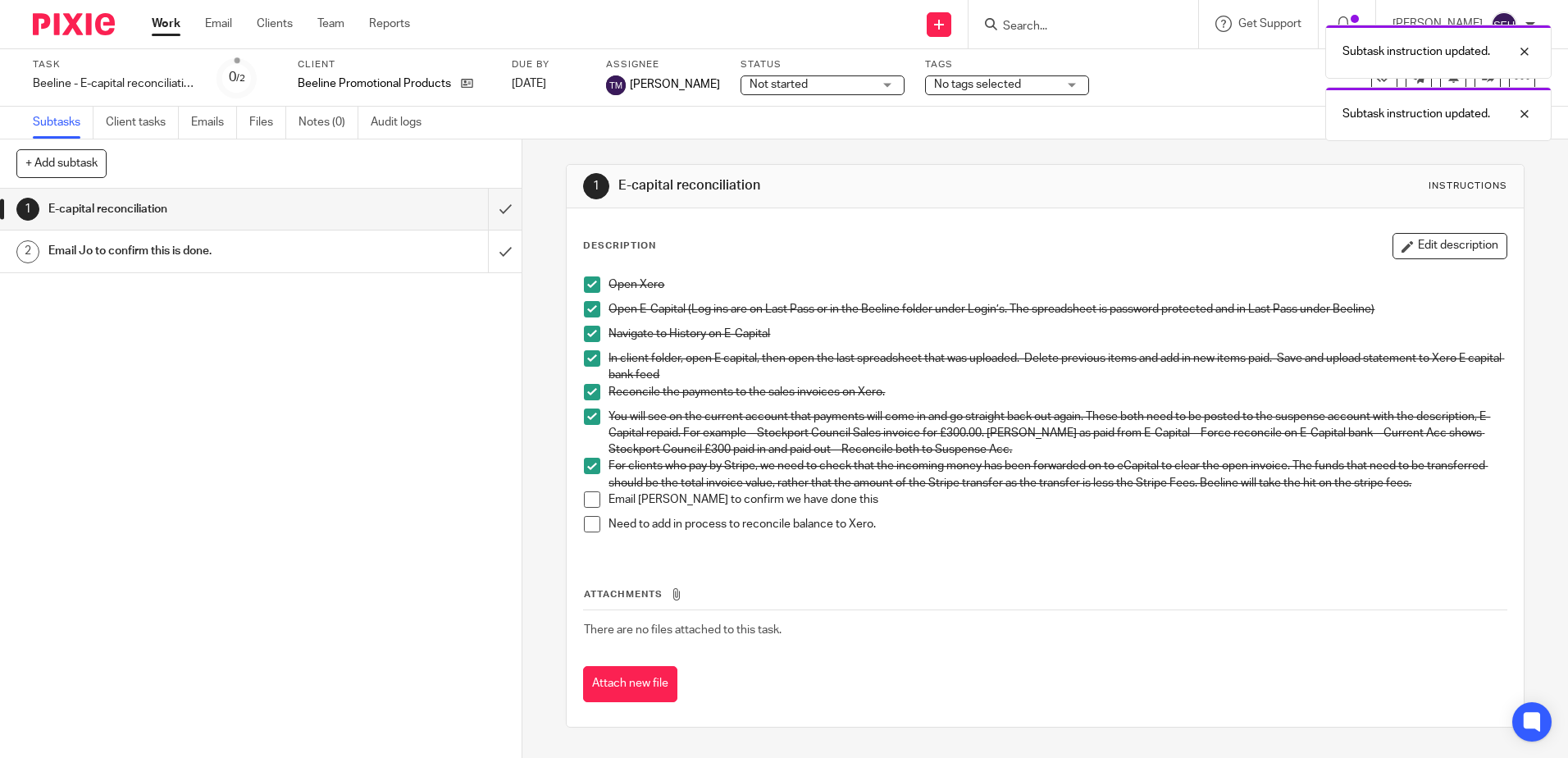
click at [588, 500] on span at bounding box center [592, 499] width 17 height 17
click at [588, 528] on span at bounding box center [592, 524] width 17 height 17
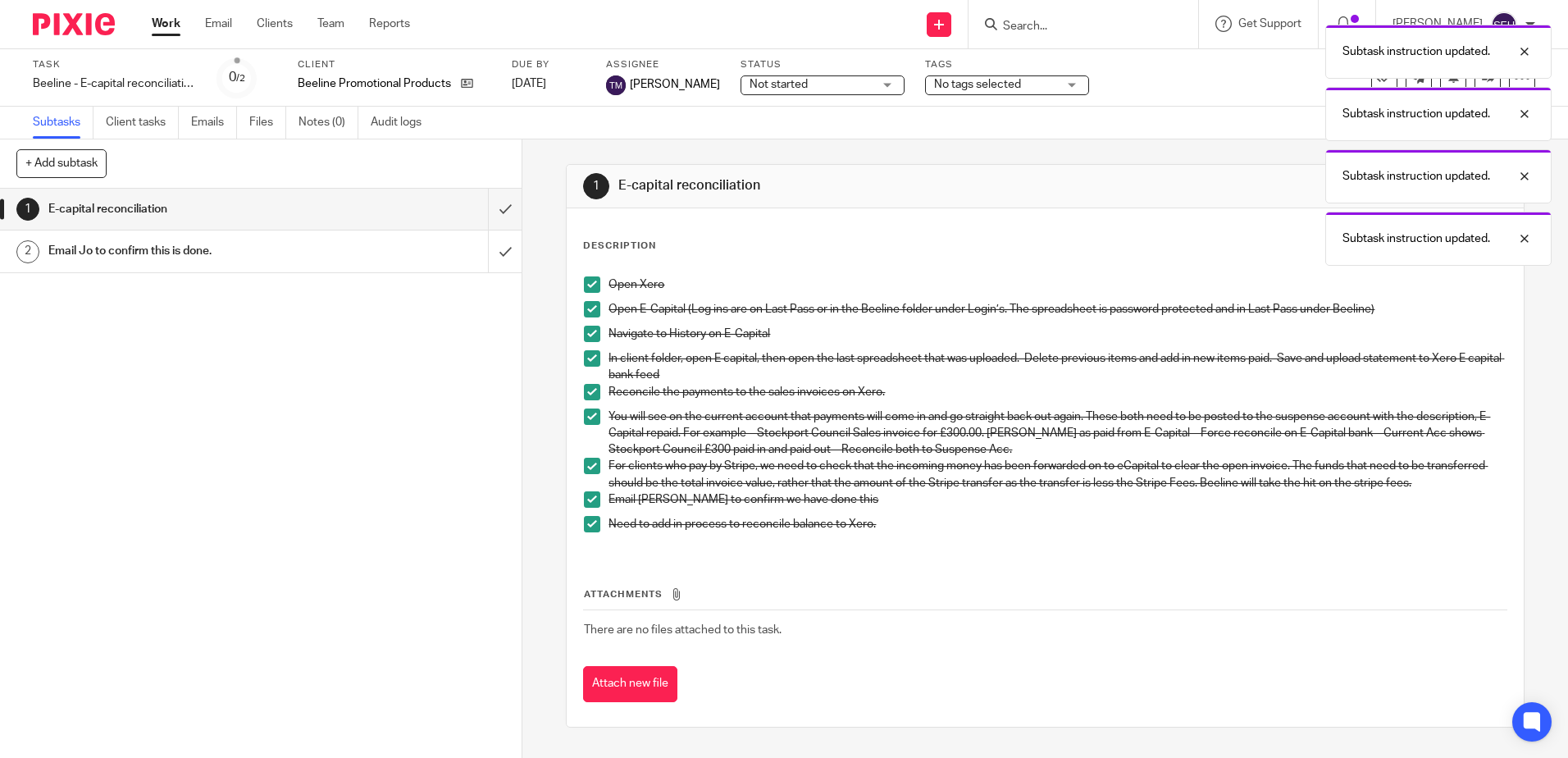
click at [589, 501] on span at bounding box center [592, 499] width 17 height 17
click at [195, 353] on div "1 E-capital reconciliation 2 Email Jo to confirm this is done." at bounding box center [261, 473] width 522 height 569
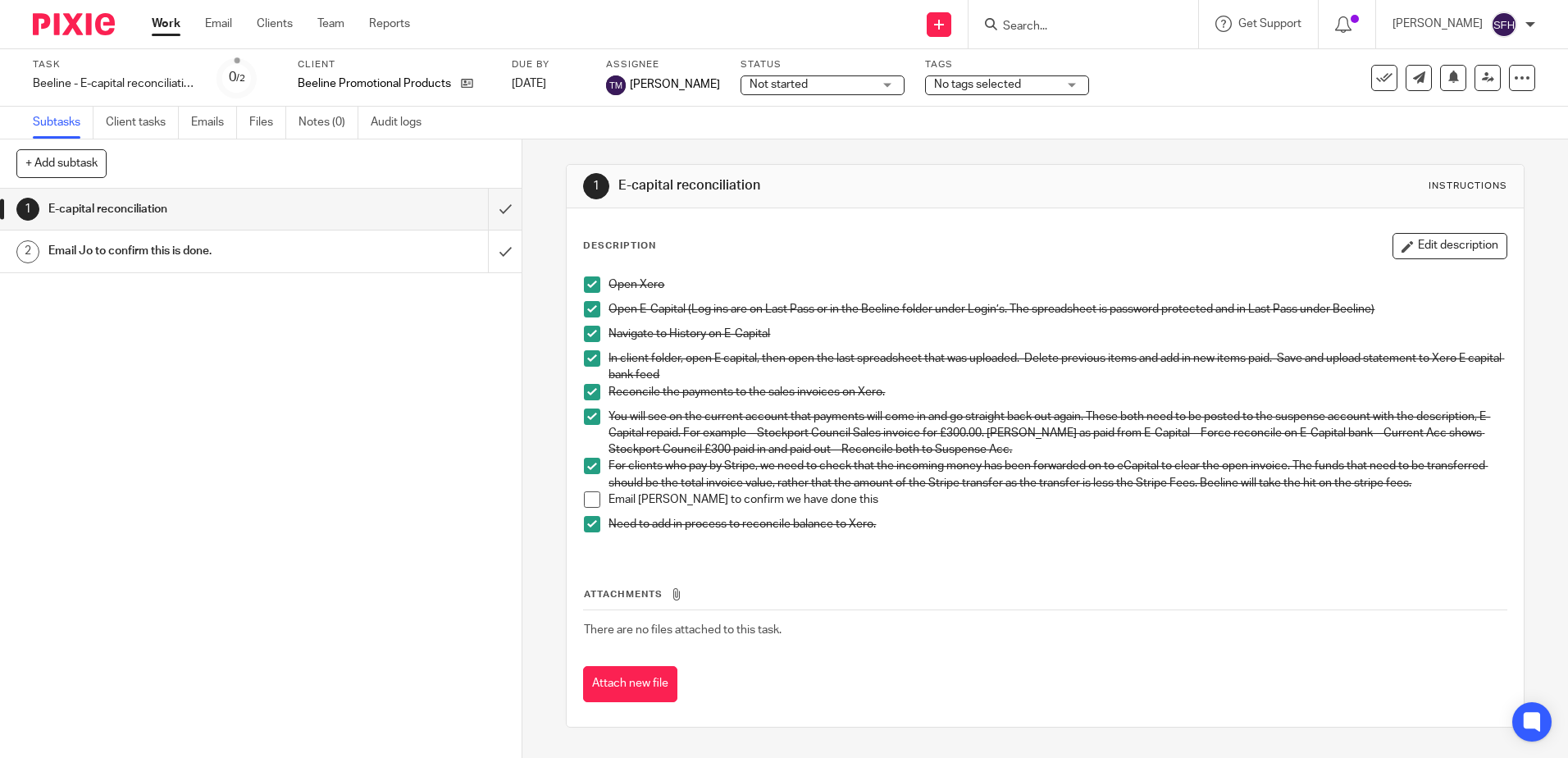
click at [157, 27] on link "Work" at bounding box center [166, 24] width 29 height 17
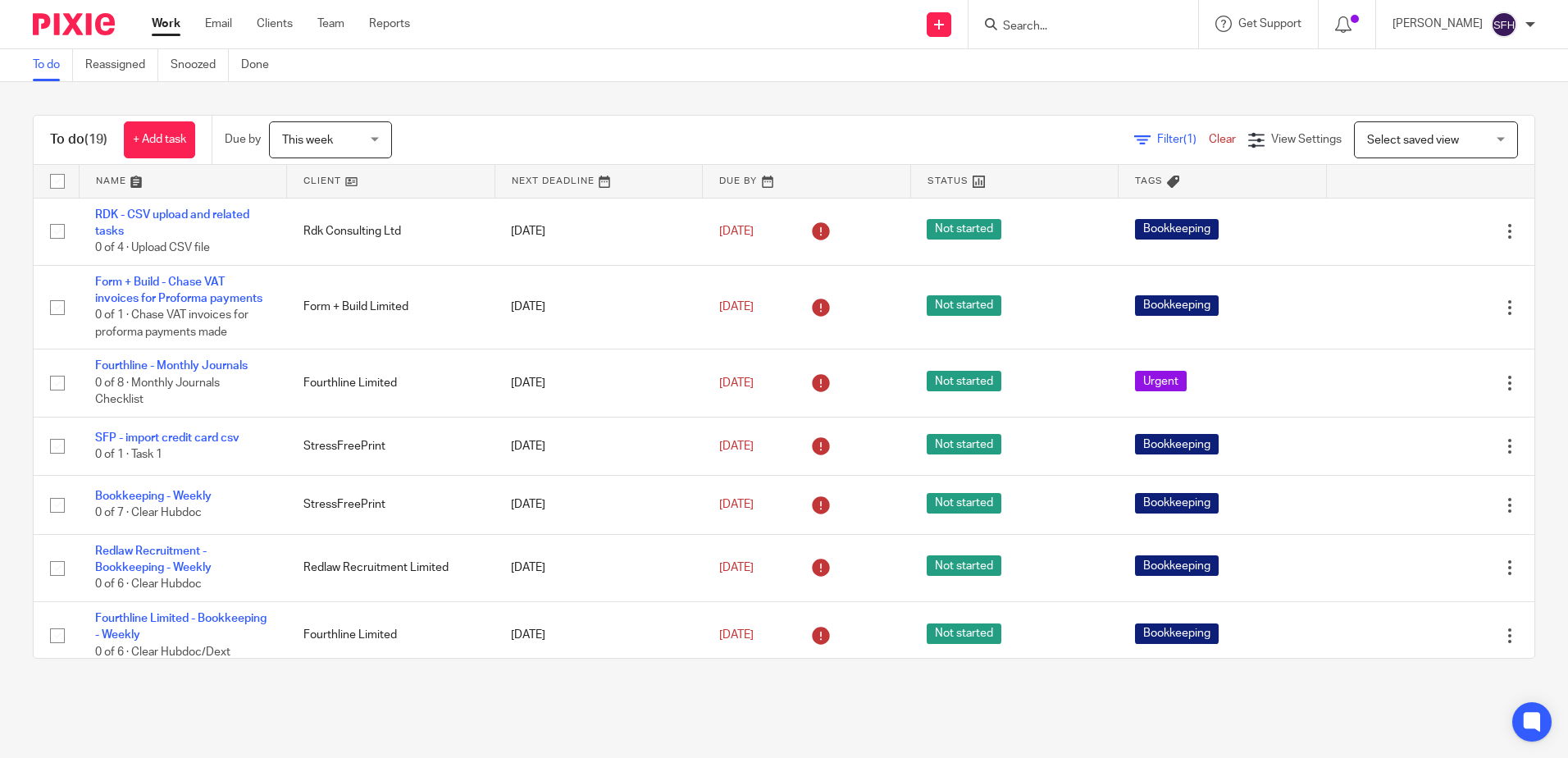
click at [369, 188] on link at bounding box center [390, 181] width 207 height 33
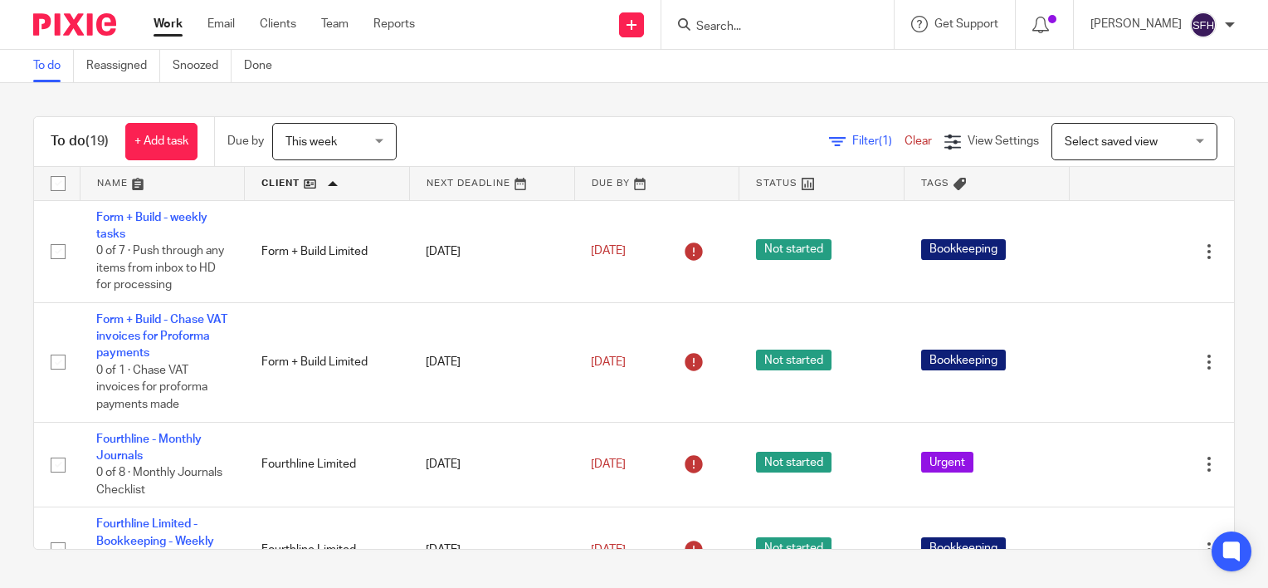
click at [319, 186] on link at bounding box center [327, 183] width 164 height 33
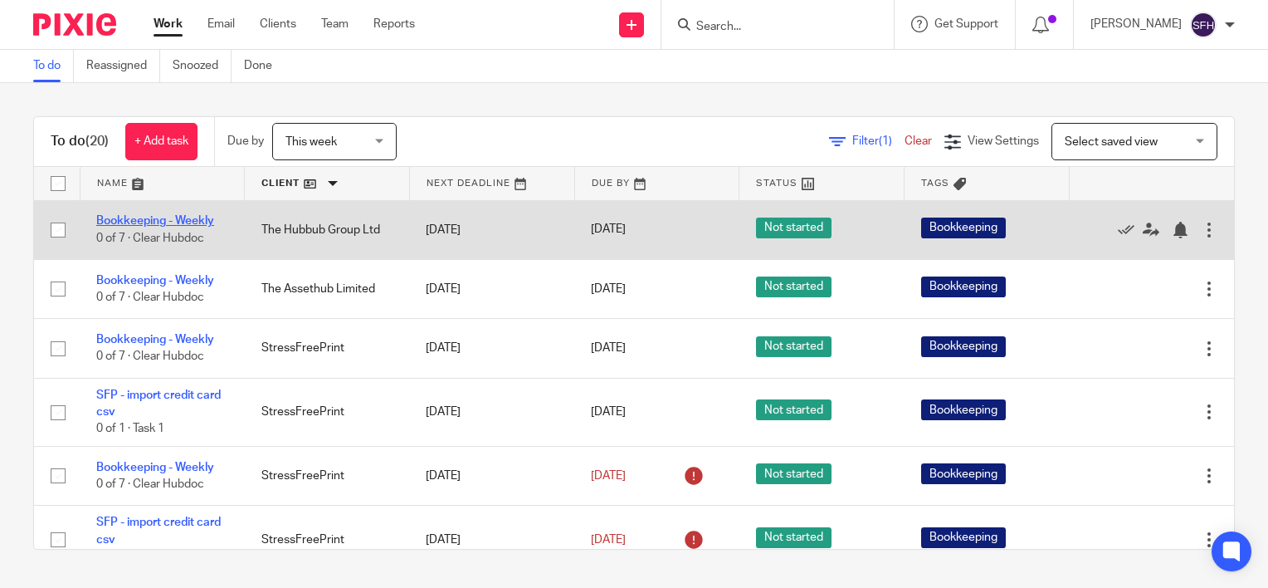
click at [196, 217] on link "Bookkeeping - Weekly" at bounding box center [155, 221] width 118 height 12
